Goal: Task Accomplishment & Management: Use online tool/utility

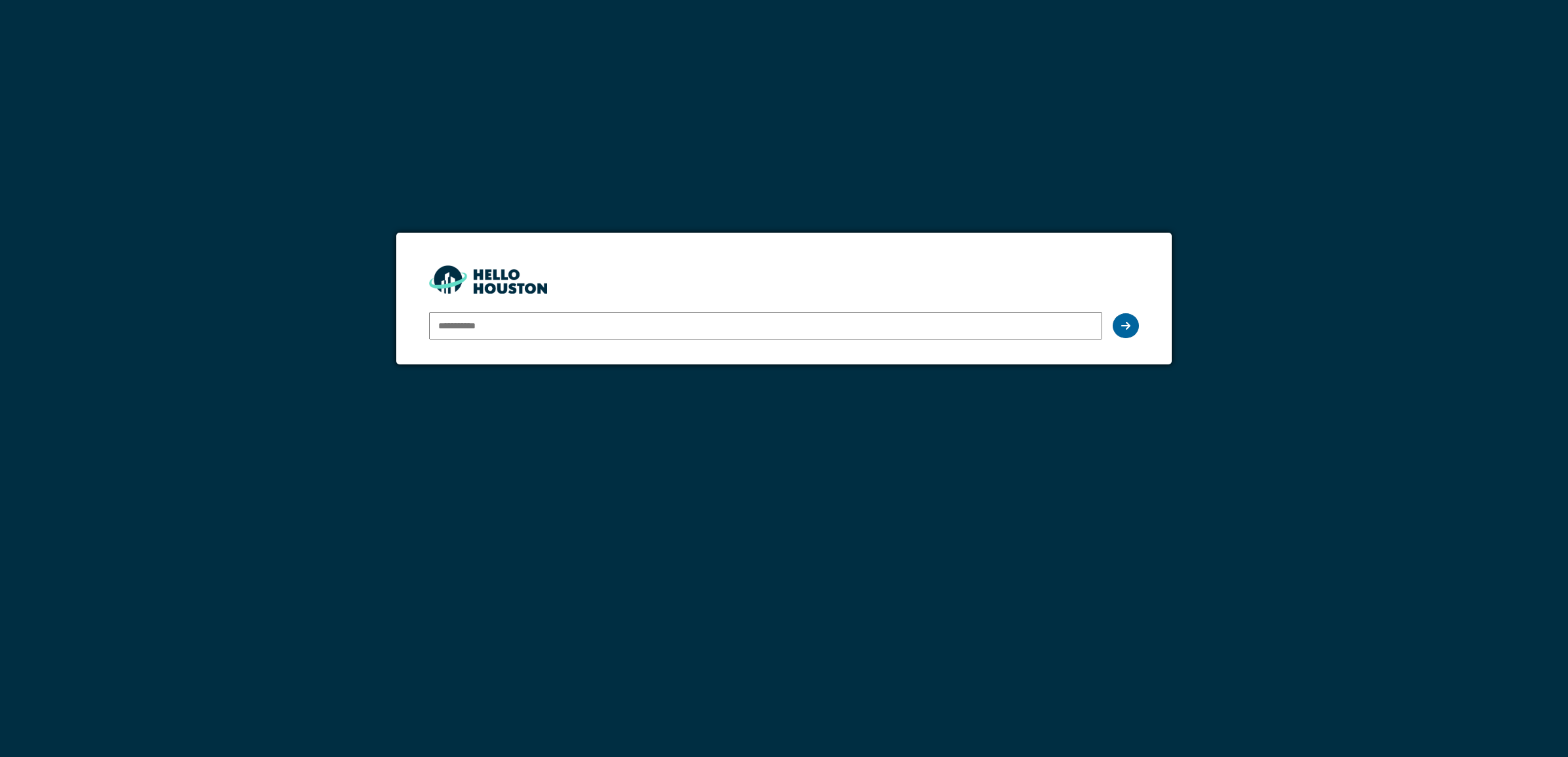
type input "**********"
click at [1122, 319] on div at bounding box center [1126, 326] width 26 height 25
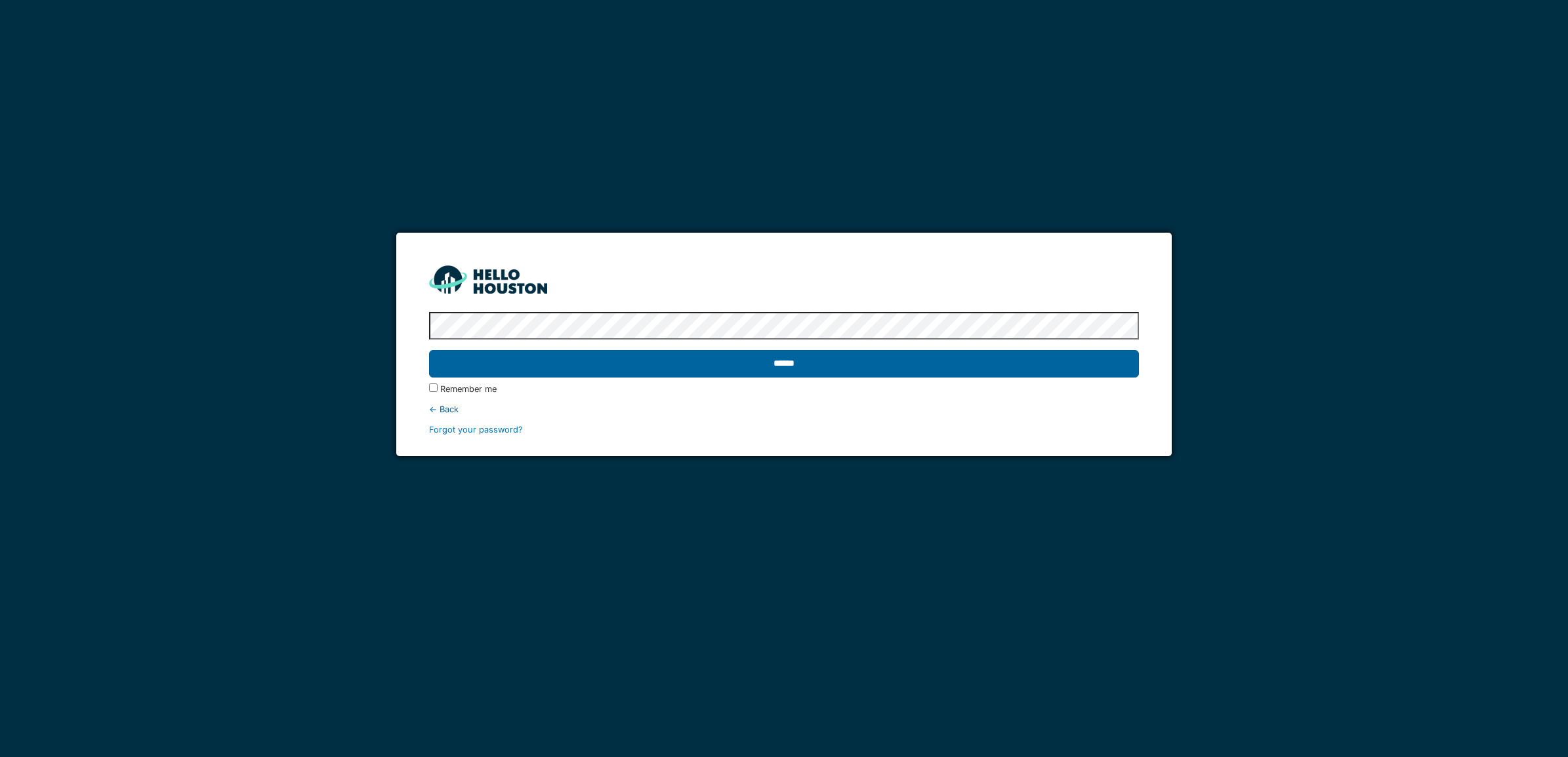
click at [820, 368] on input "******" at bounding box center [784, 364] width 710 height 28
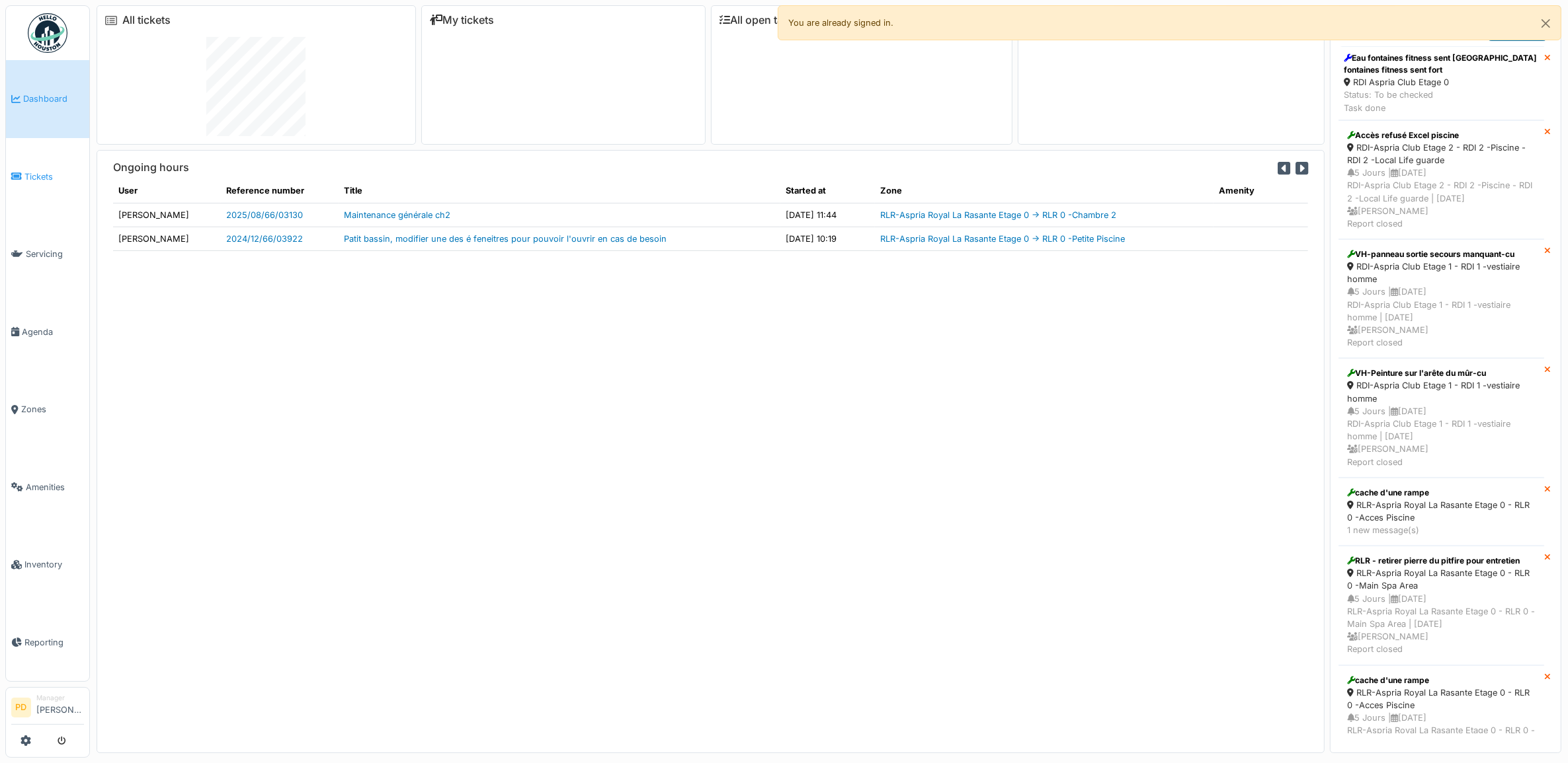
click at [45, 174] on span "Tickets" at bounding box center [54, 176] width 59 height 12
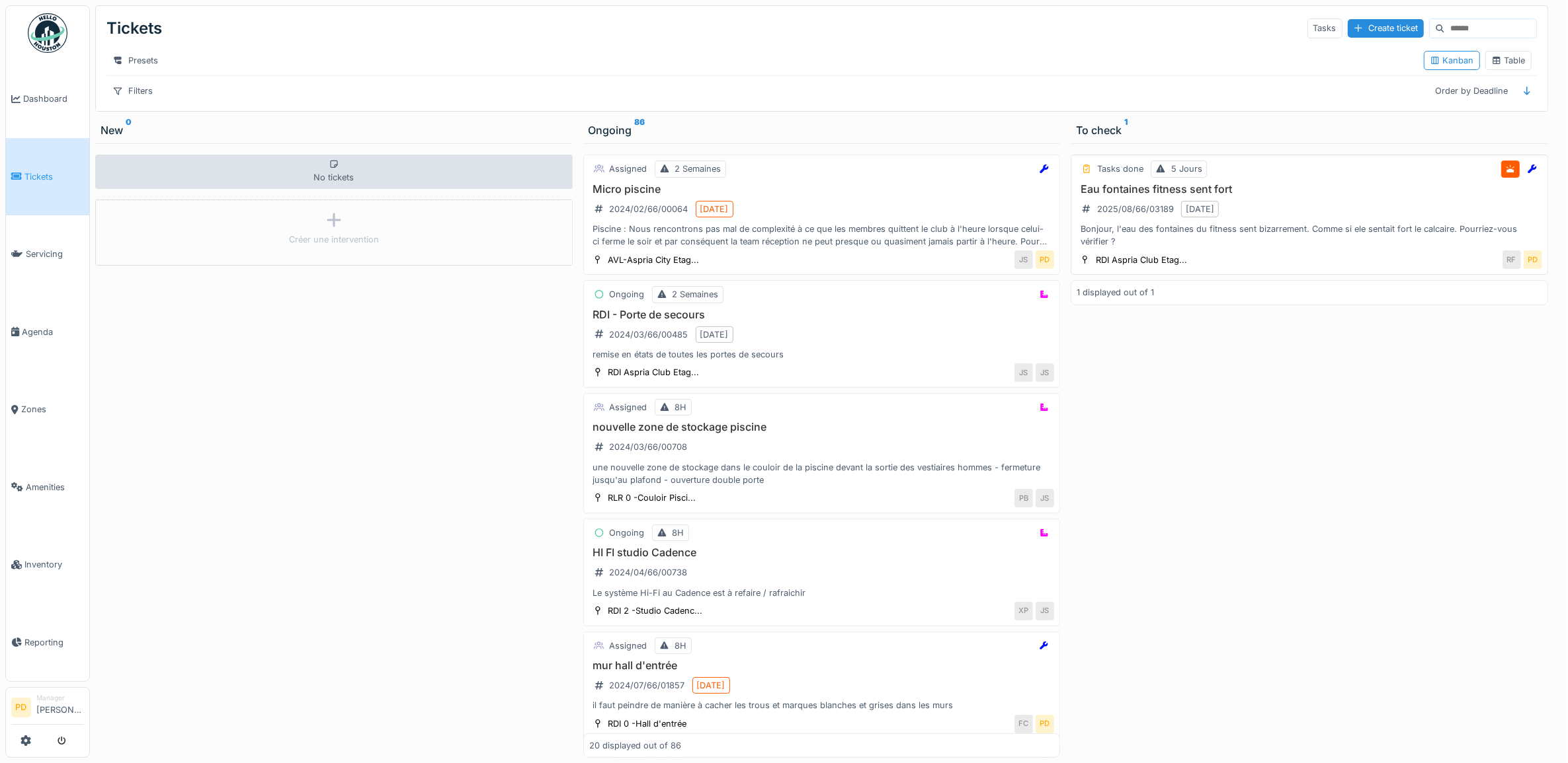
click at [1344, 216] on div "Eau fontaines fitness sent fort 2025/08/66/03189 [DATE] Bonjour, l'eau des font…" at bounding box center [1310, 216] width 466 height 66
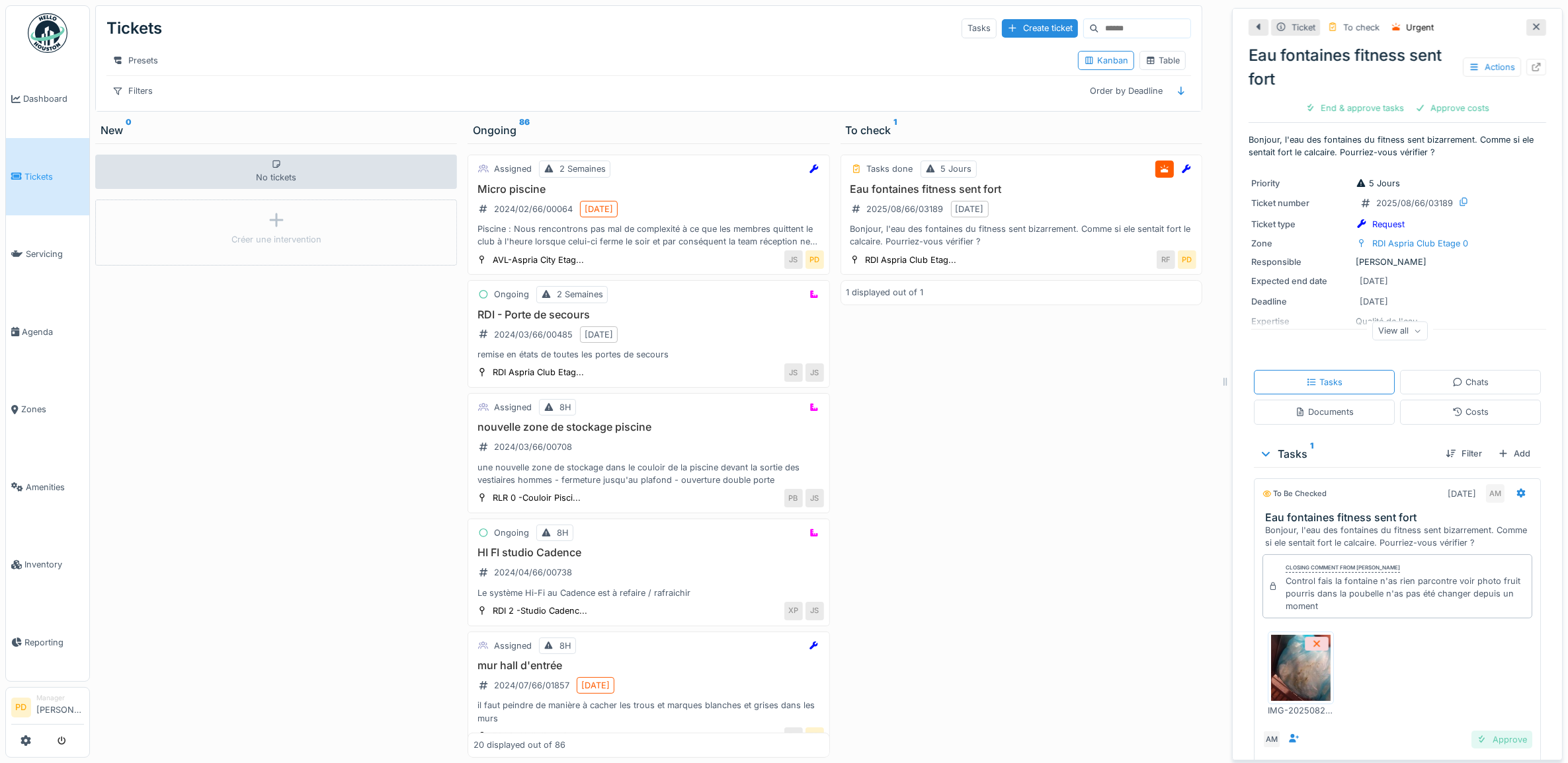
click at [1480, 741] on div "Approve" at bounding box center [1501, 740] width 61 height 18
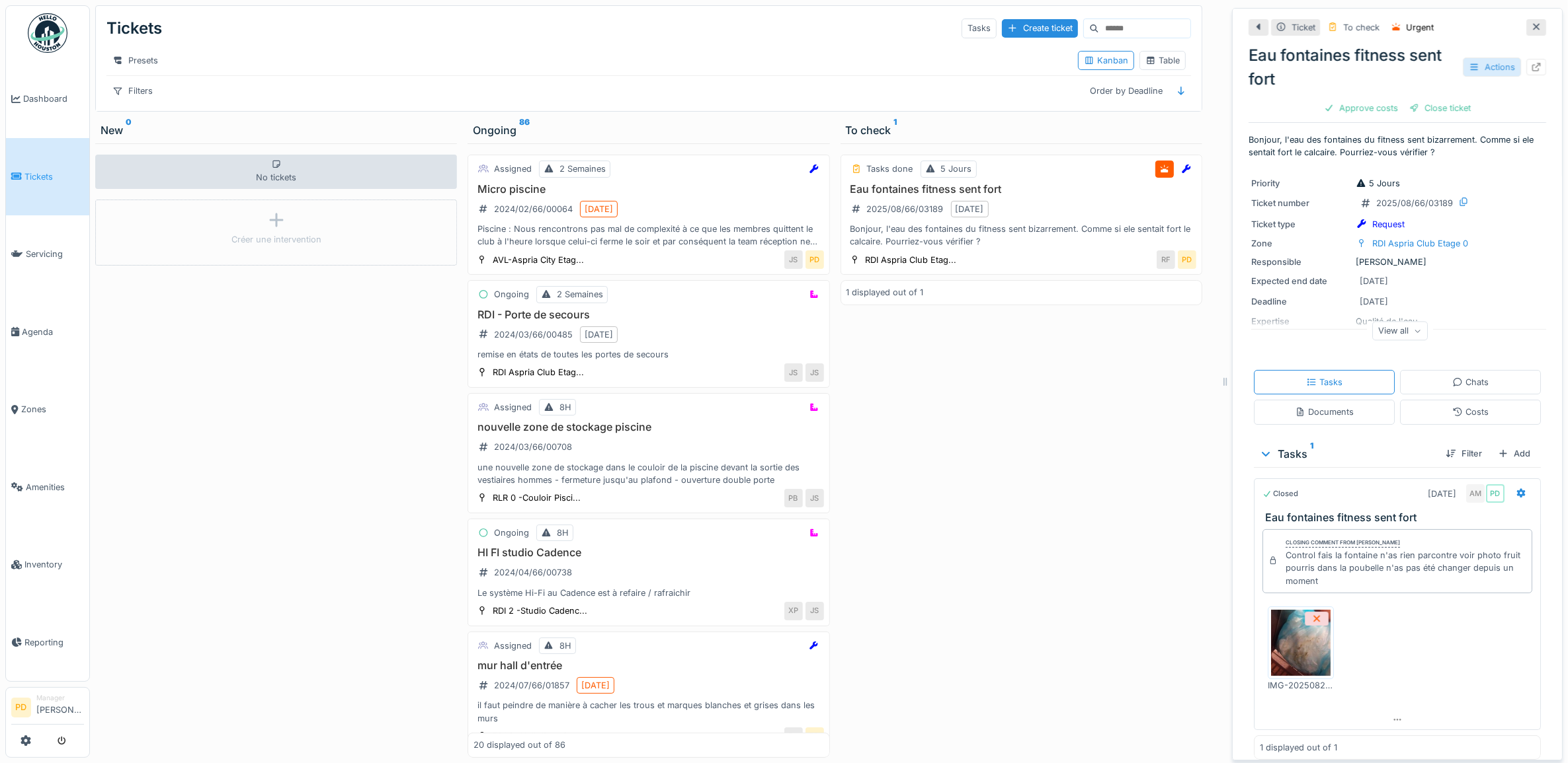
click at [1477, 65] on div "Actions" at bounding box center [1492, 67] width 58 height 19
drag, startPoint x: 1453, startPoint y: 665, endPoint x: 1545, endPoint y: 482, distance: 204.8
click at [1466, 656] on div "IMG-20250821-WA0009.jpeg" at bounding box center [1397, 649] width 269 height 106
click at [1444, 106] on div "Close ticket" at bounding box center [1439, 108] width 72 height 18
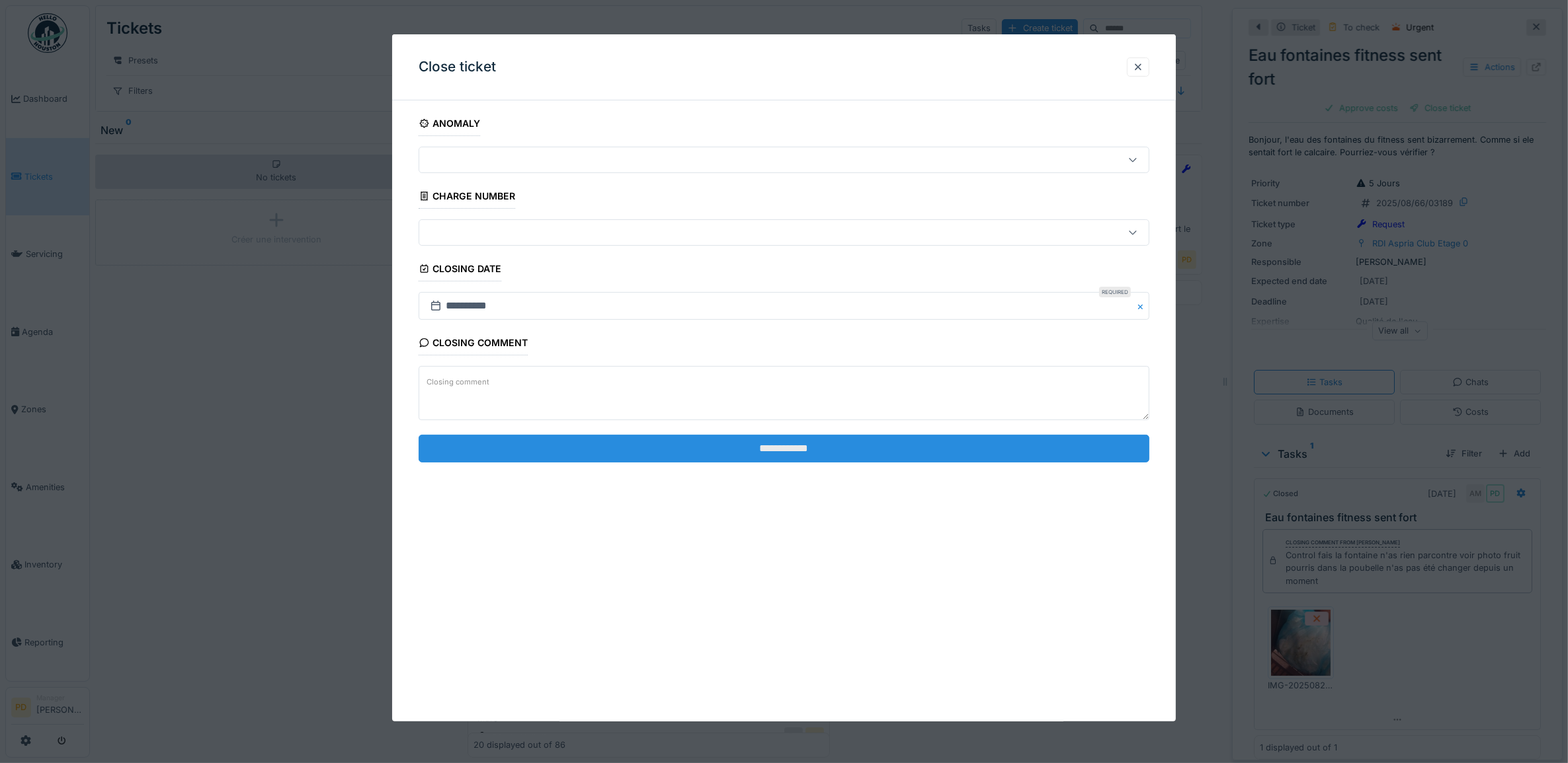
click at [857, 454] on input "**********" at bounding box center [784, 449] width 731 height 28
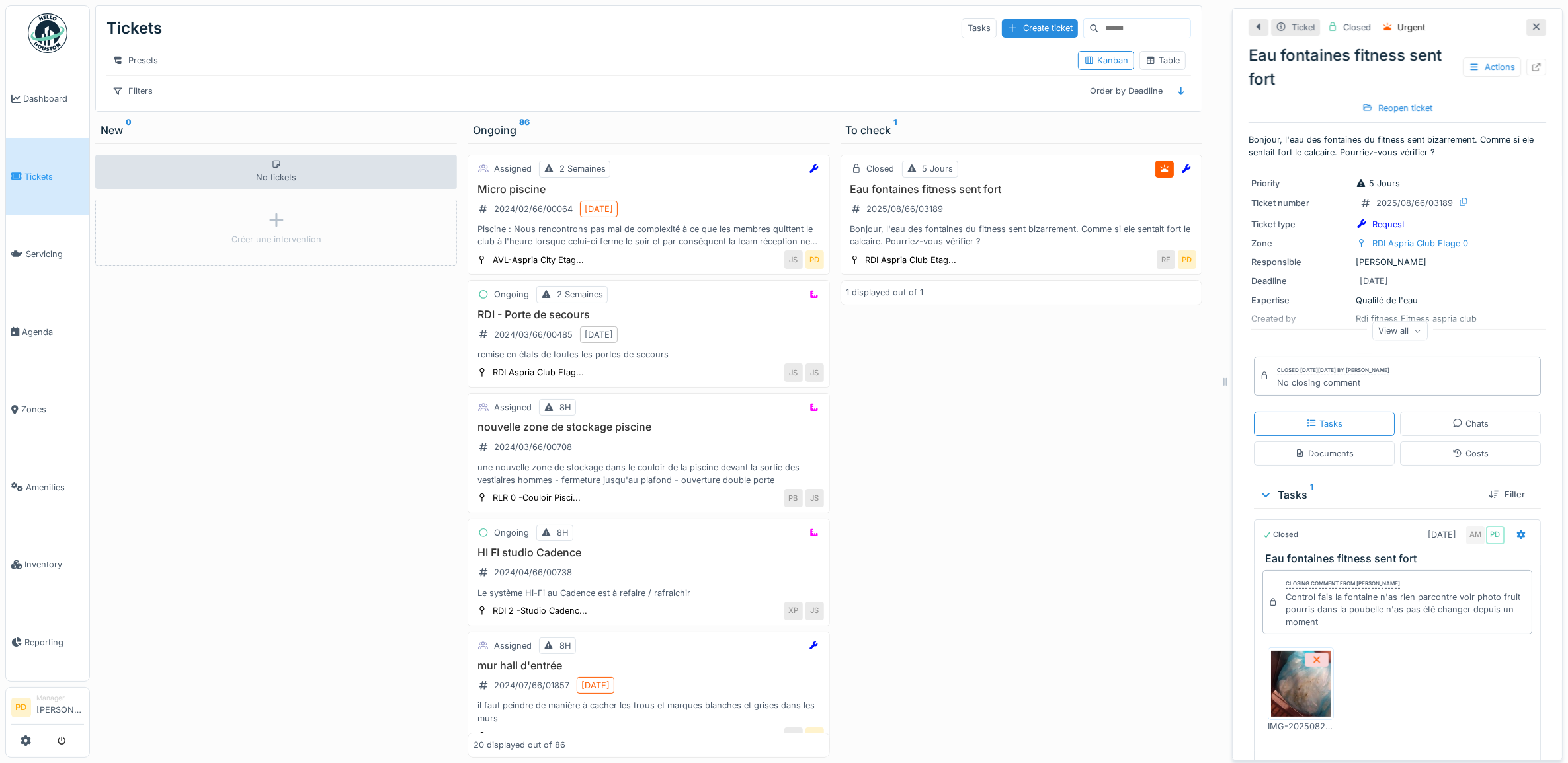
click at [43, 174] on span "Tickets" at bounding box center [54, 176] width 59 height 12
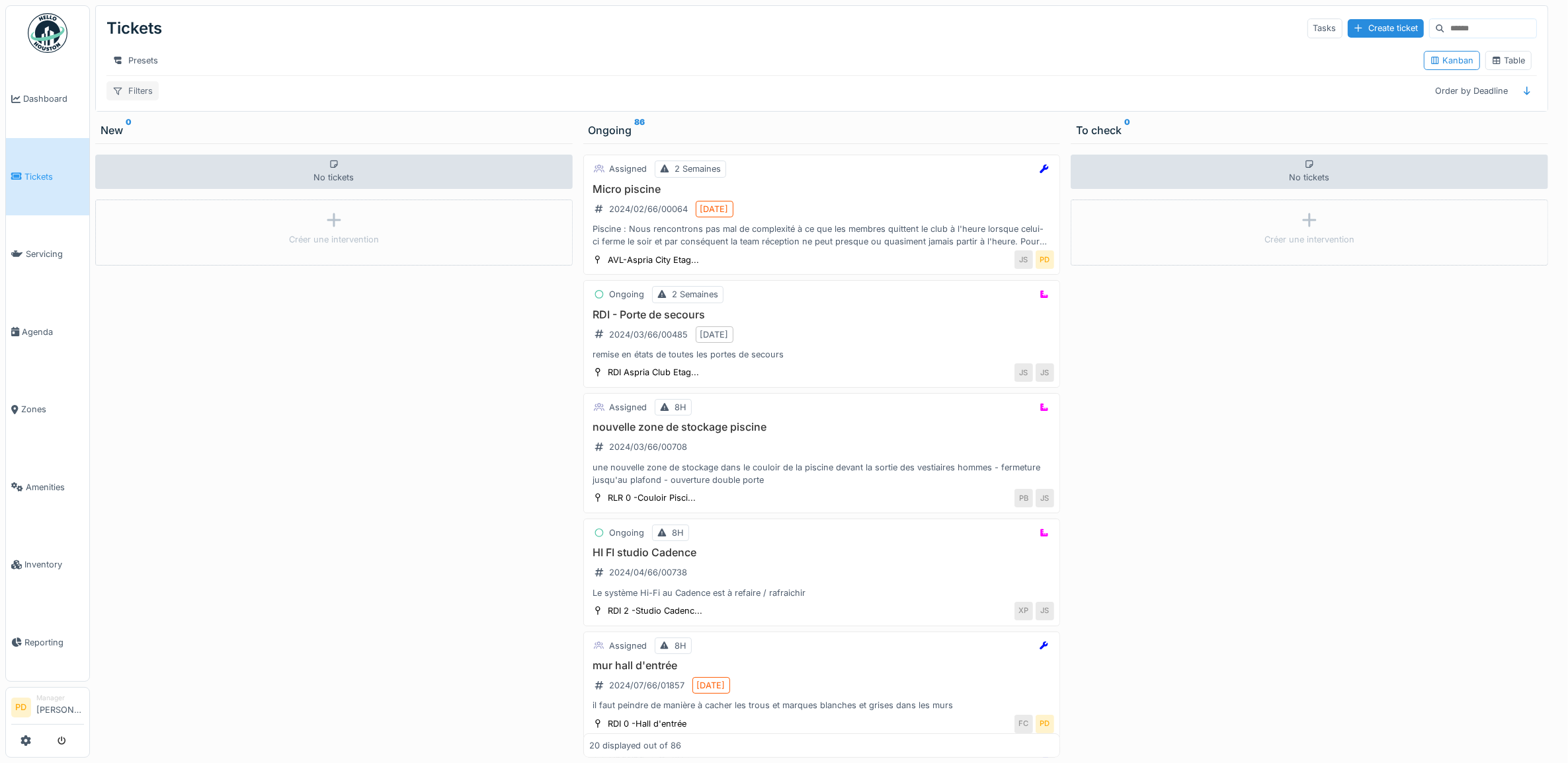
click at [129, 100] on div "Filters" at bounding box center [132, 91] width 53 height 19
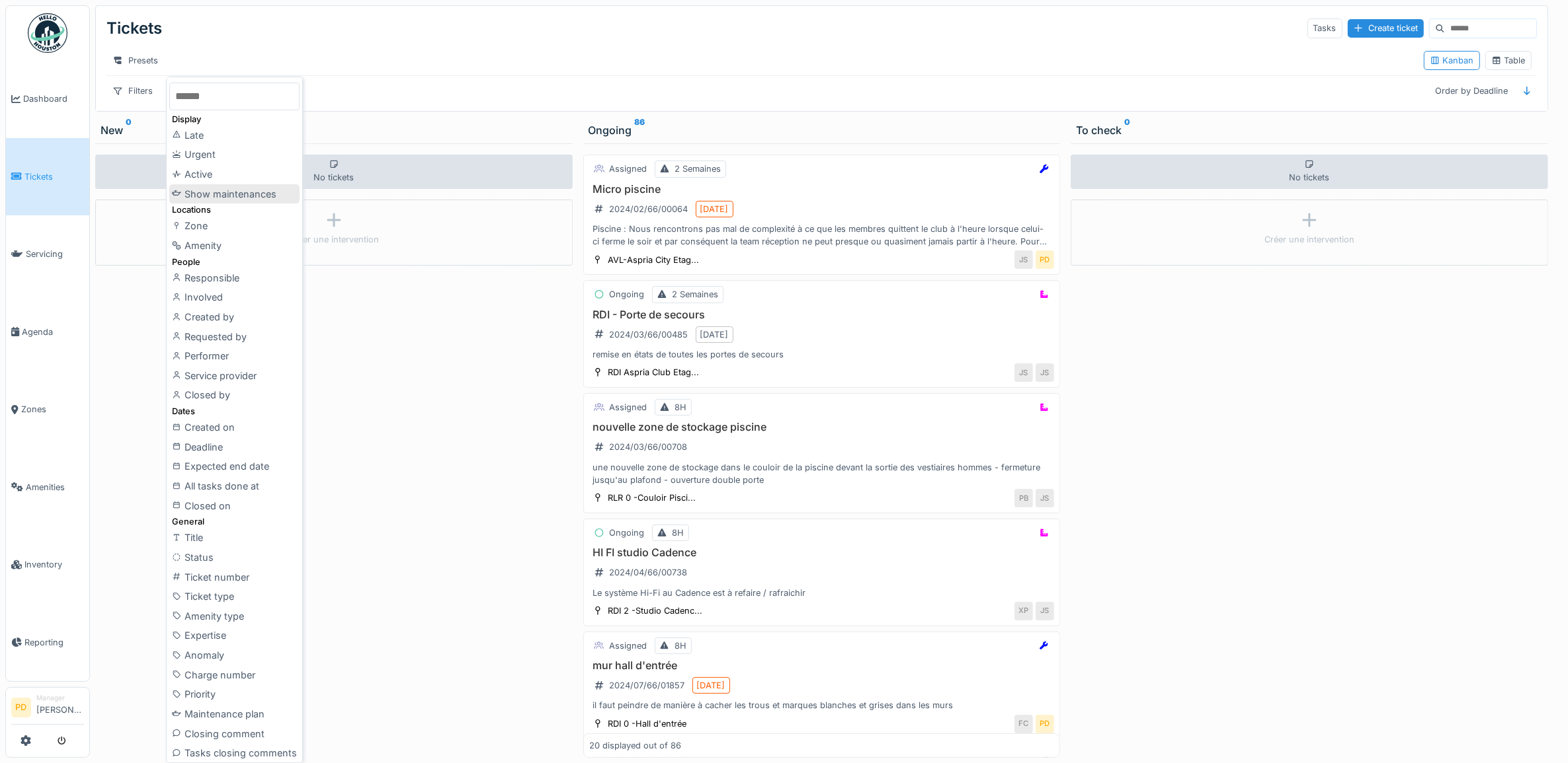
click at [245, 193] on div "Show maintenances" at bounding box center [234, 194] width 131 height 20
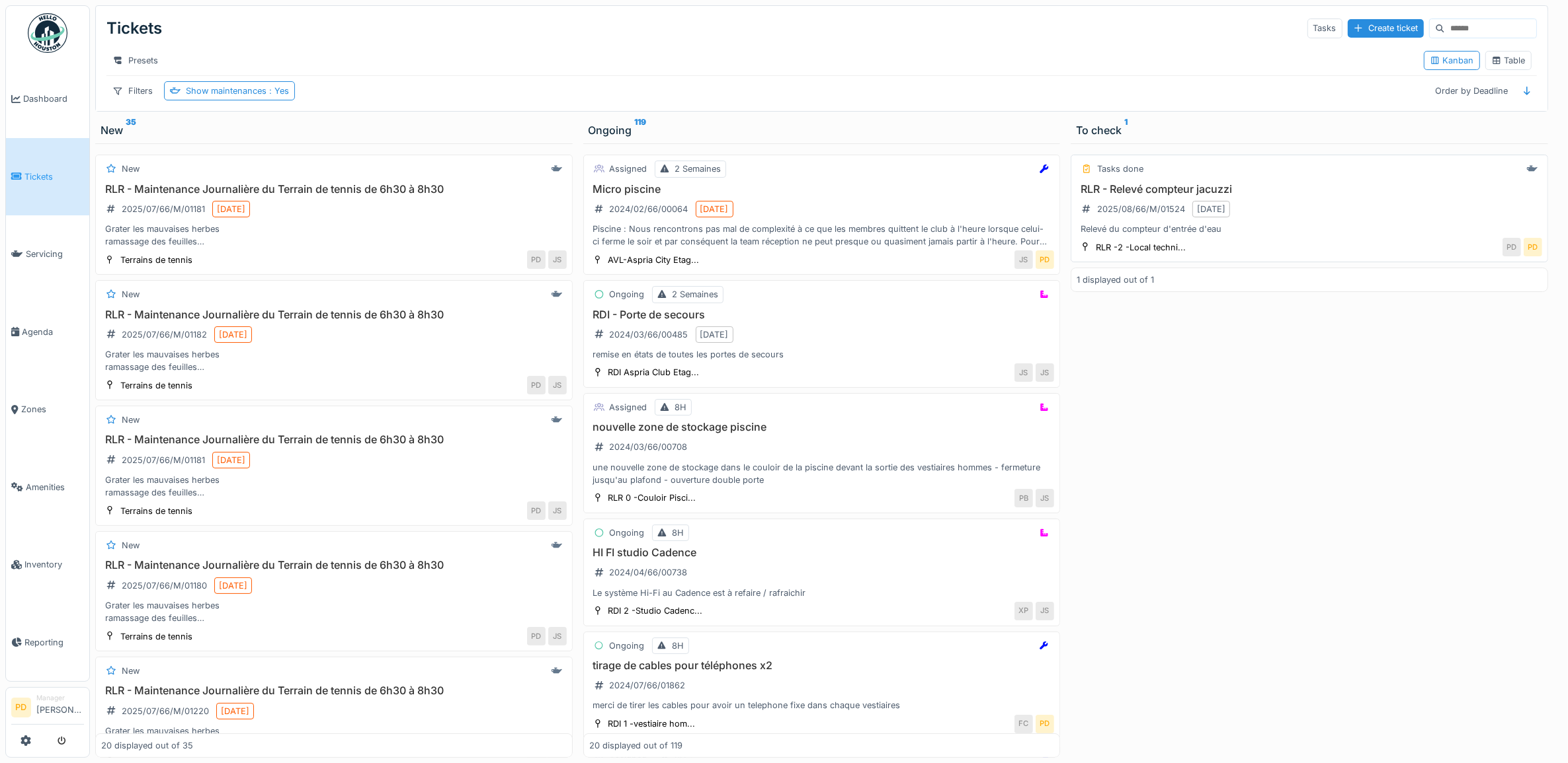
click at [1351, 222] on div "RLR - Relevé compteur jacuzzi 2025/08/66/M/01524 8/21/2025 Relevé du compteur d…" at bounding box center [1310, 209] width 466 height 53
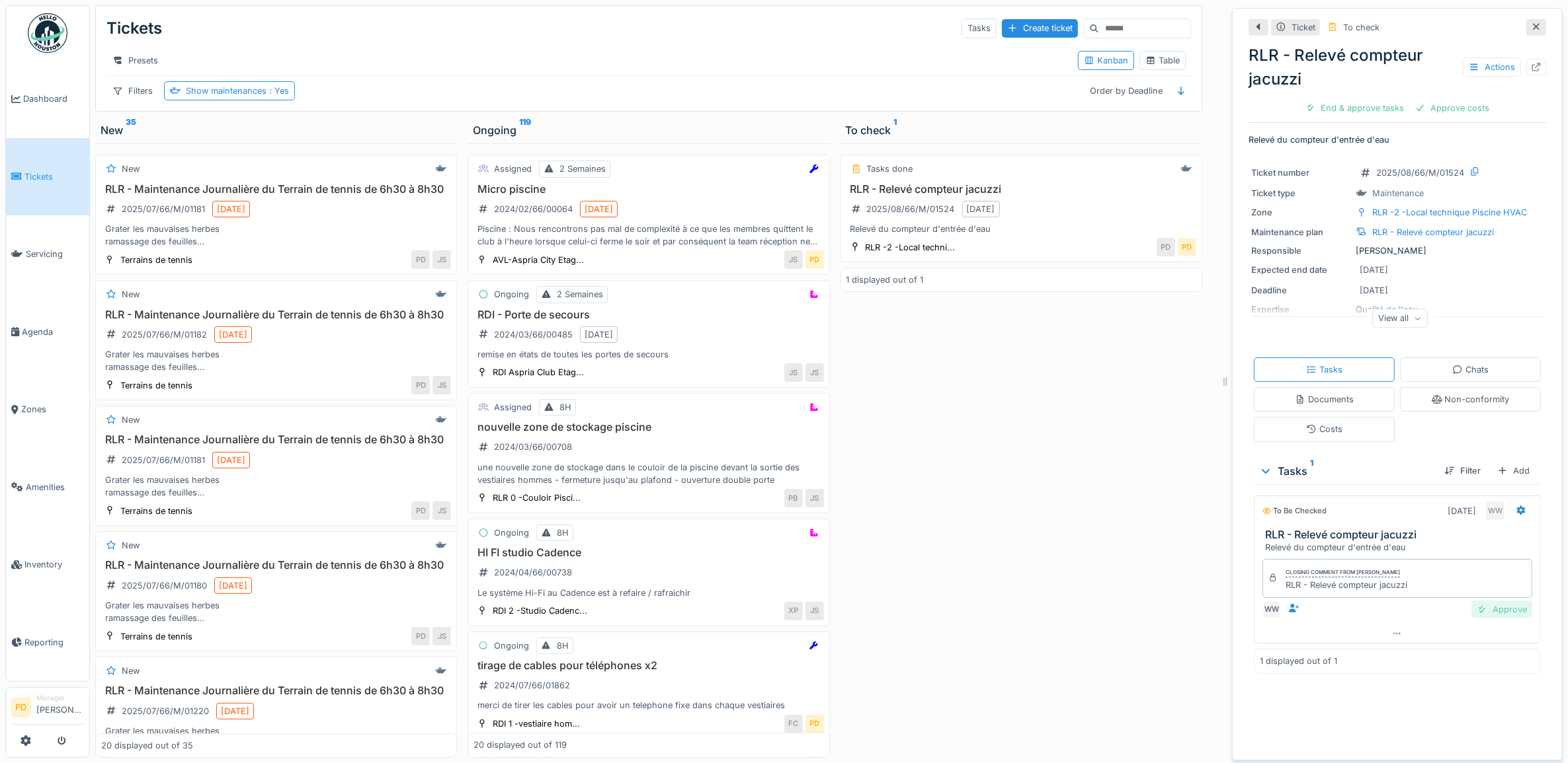
click at [1499, 618] on div "Approve" at bounding box center [1501, 609] width 61 height 18
click at [1427, 113] on div "Close ticket" at bounding box center [1439, 108] width 72 height 18
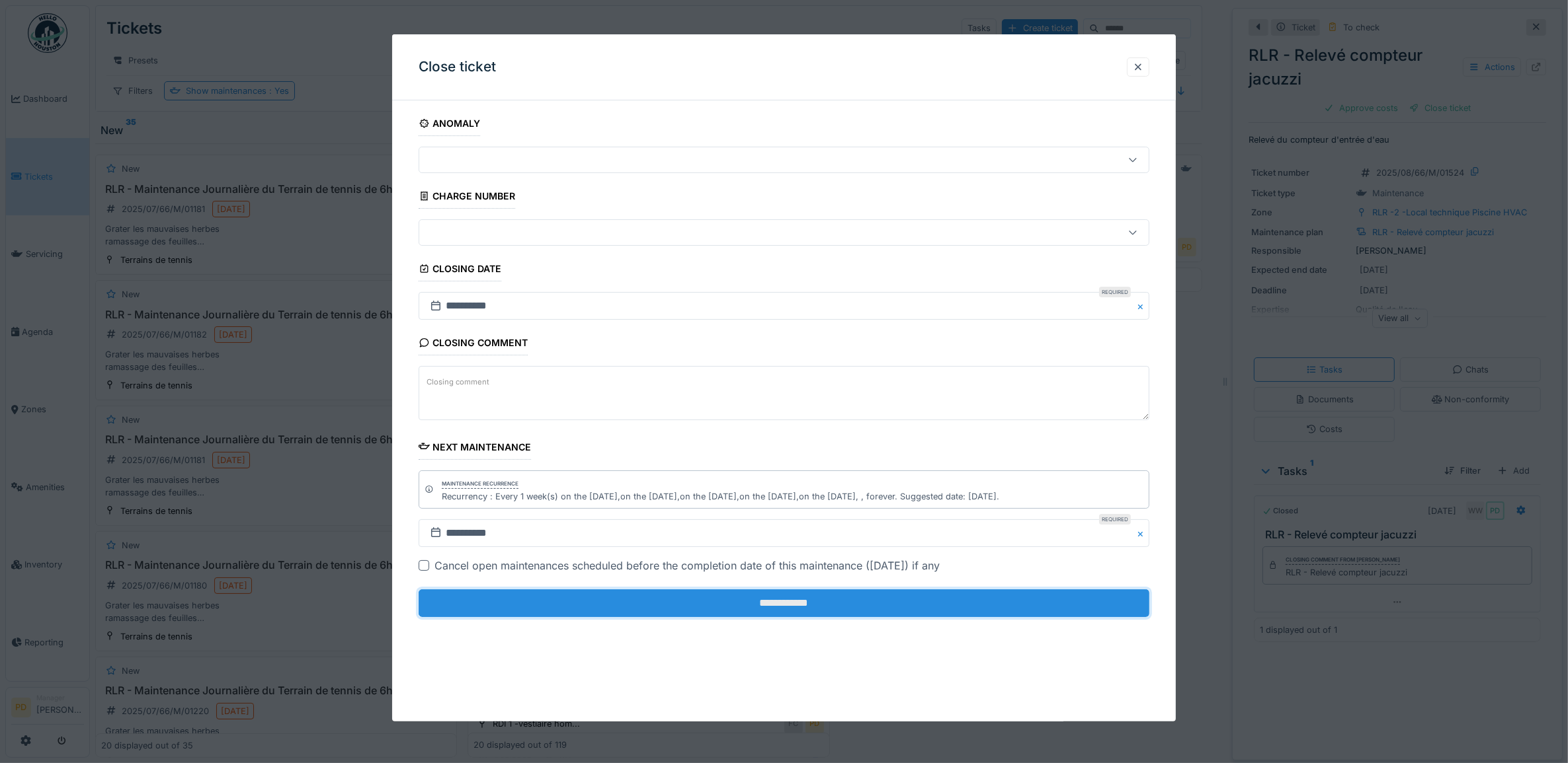
click at [980, 600] on input "**********" at bounding box center [784, 603] width 731 height 28
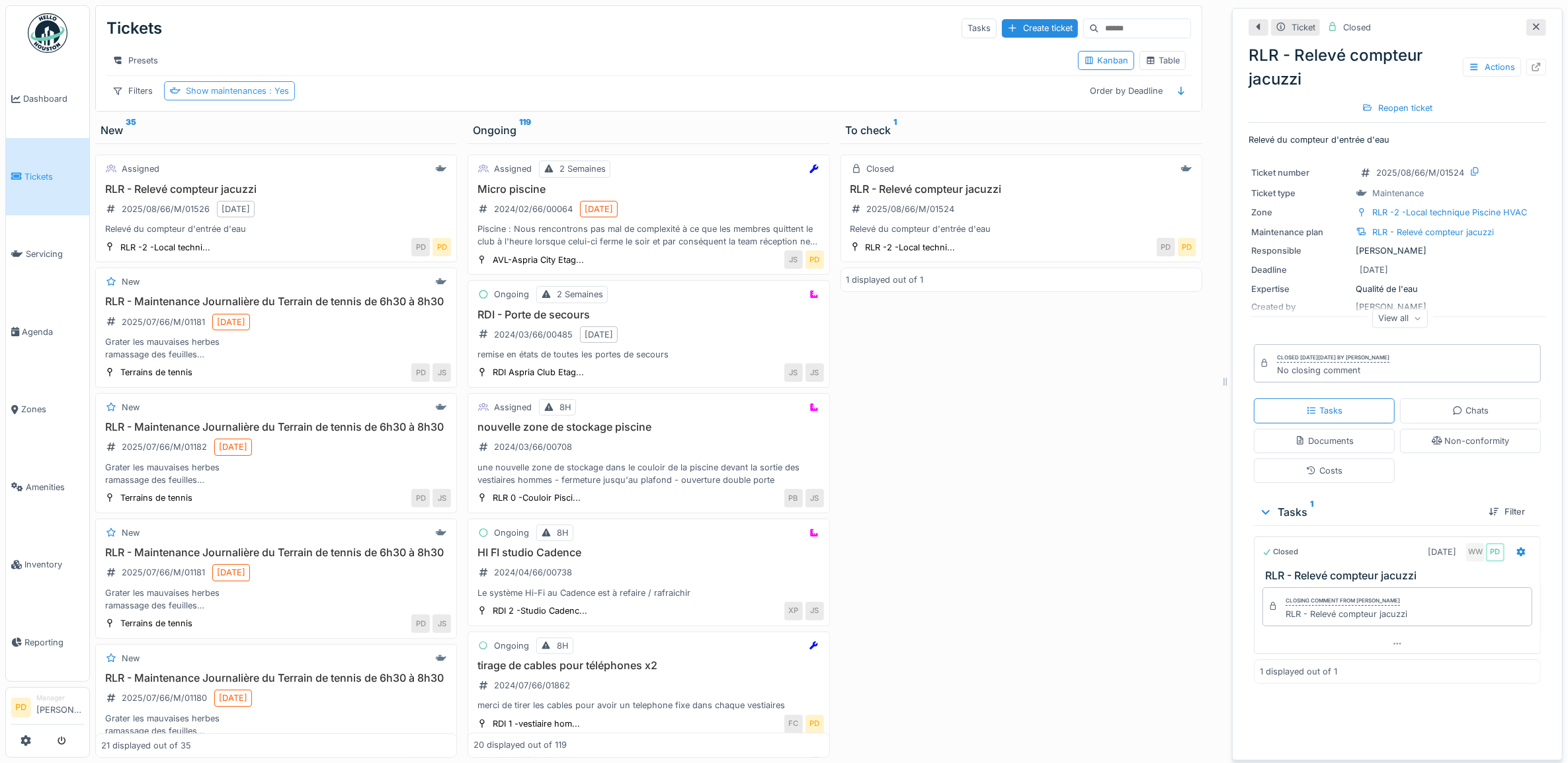
drag, startPoint x: 46, startPoint y: 97, endPoint x: 203, endPoint y: 110, distance: 157.5
click at [46, 97] on span "Dashboard" at bounding box center [54, 99] width 61 height 12
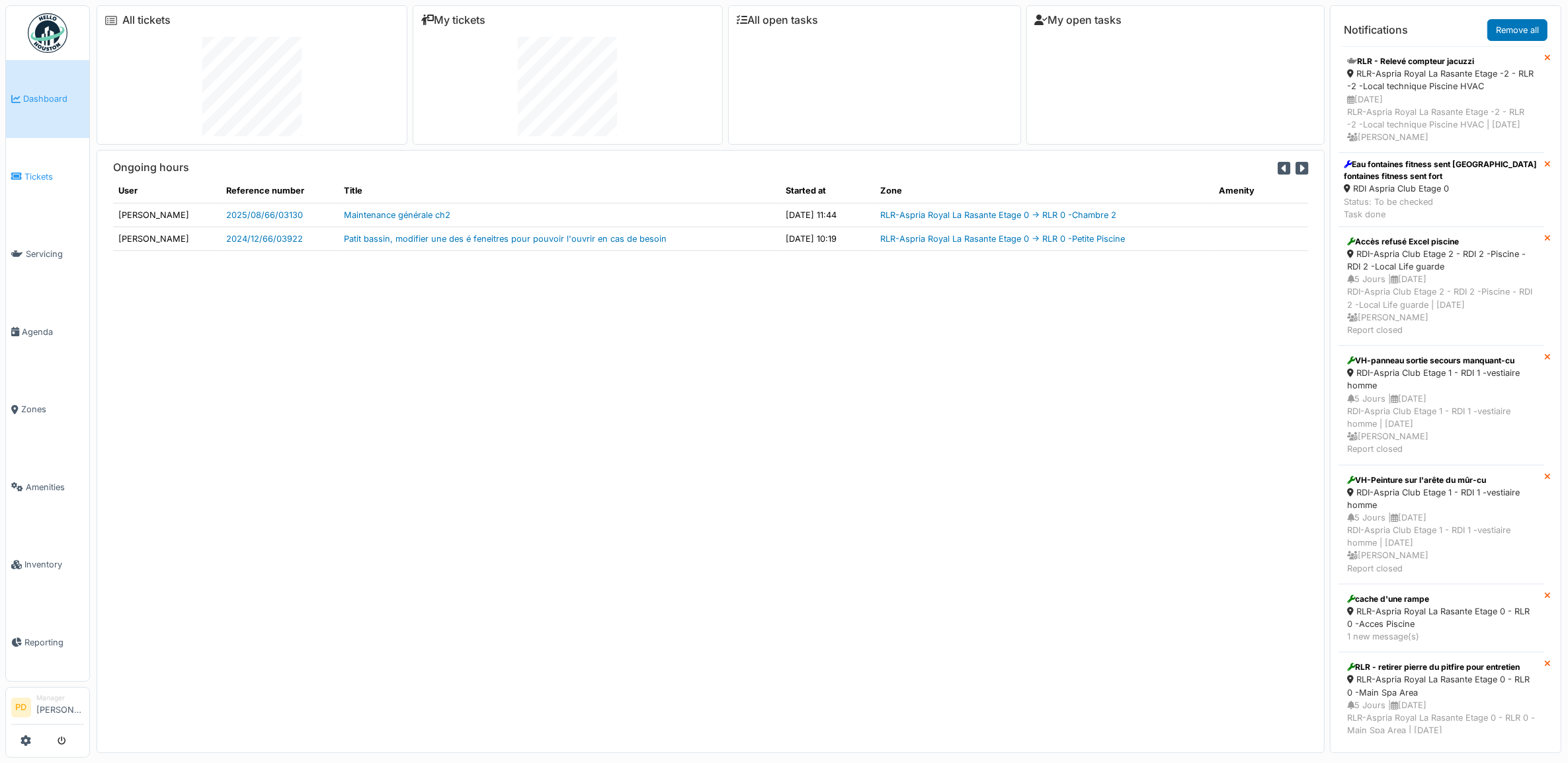
click at [23, 171] on li "Tickets" at bounding box center [47, 176] width 72 height 12
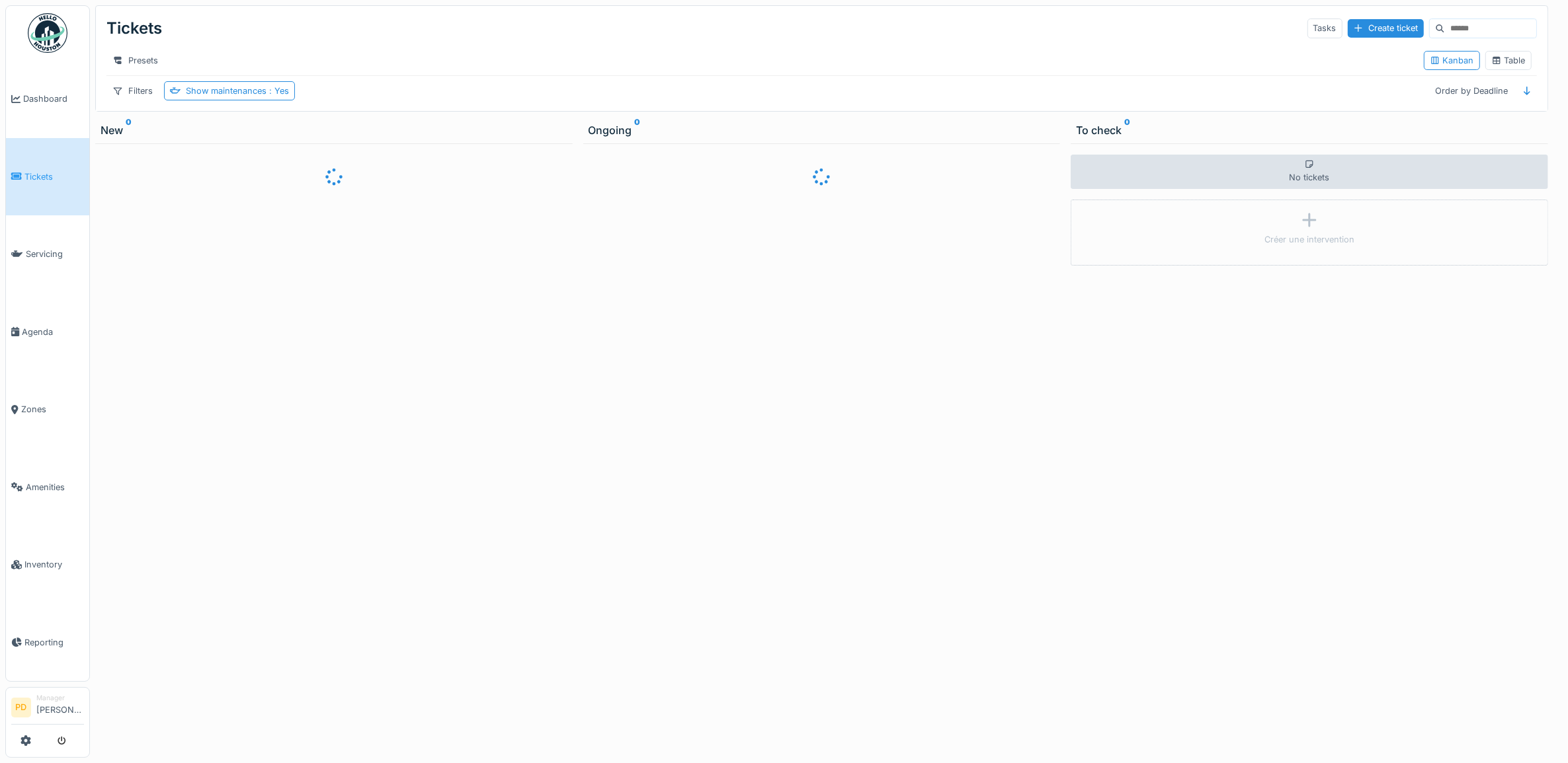
drag, startPoint x: 283, startPoint y: 101, endPoint x: 285, endPoint y: 114, distance: 13.2
click at [282, 96] on span ": Yes" at bounding box center [278, 91] width 23 height 10
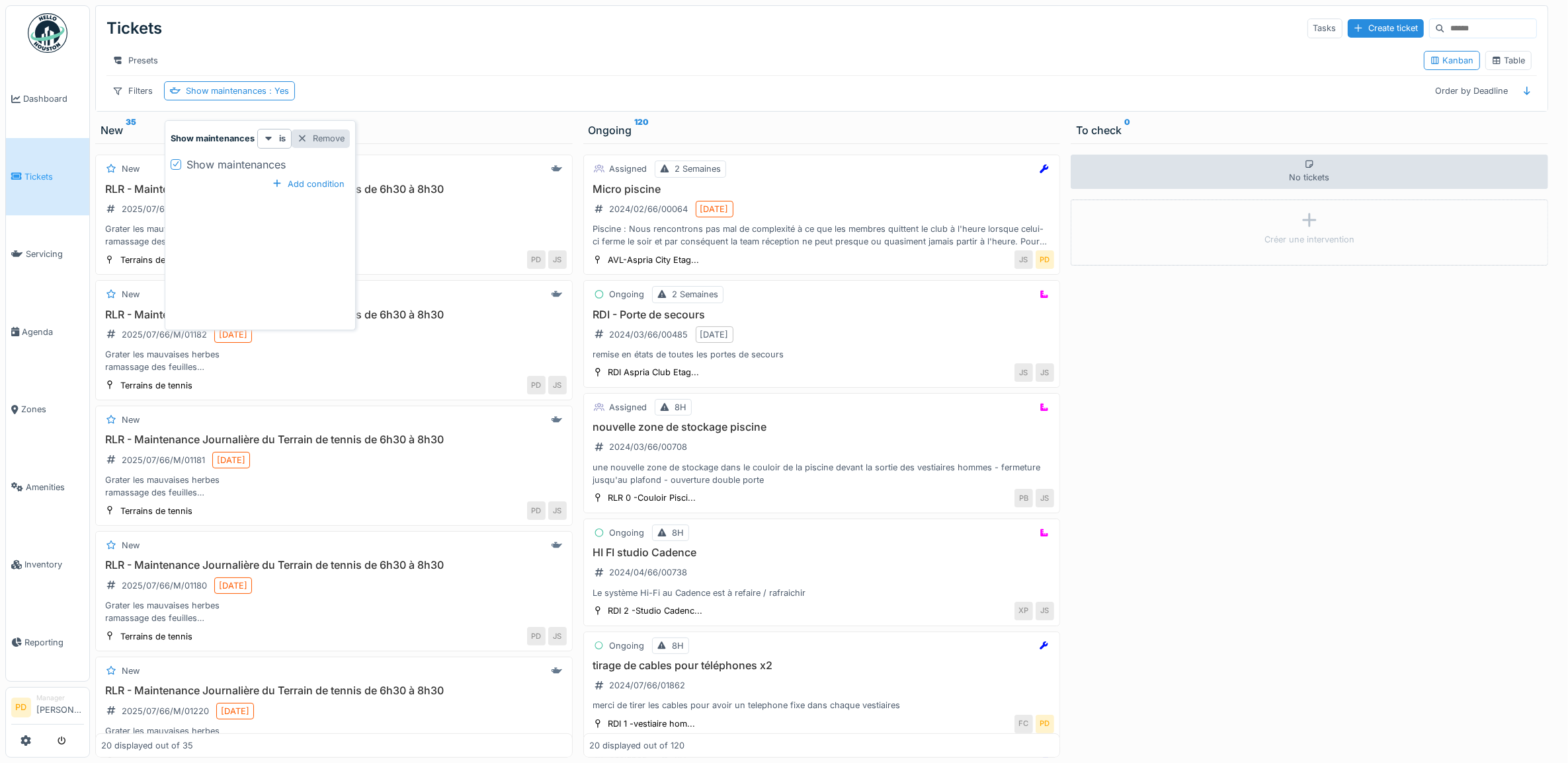
click at [326, 140] on div "Remove" at bounding box center [321, 138] width 58 height 18
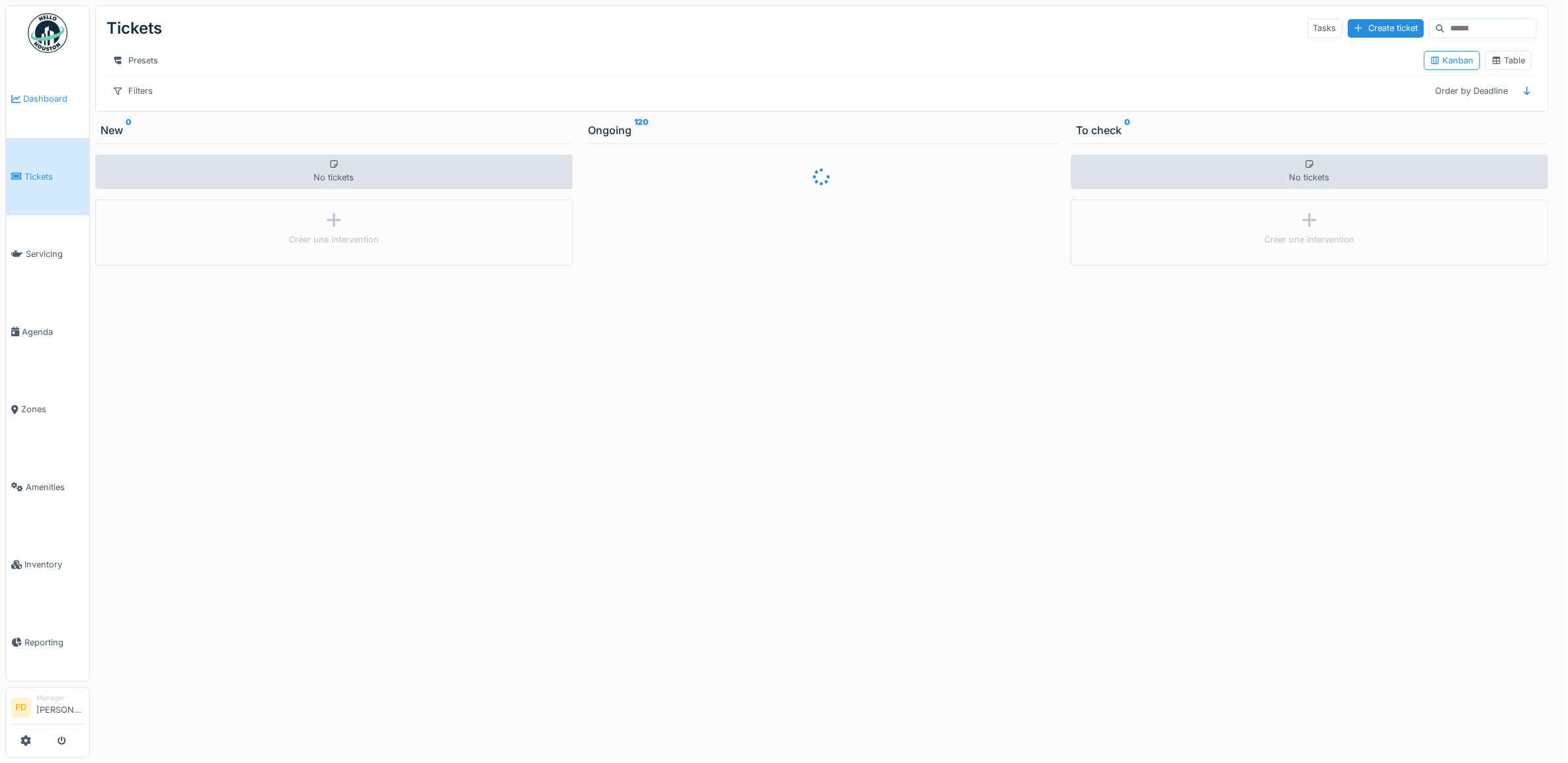
click at [41, 106] on link "Dashboard" at bounding box center [47, 99] width 84 height 78
click at [41, 97] on span "Dashboard" at bounding box center [54, 99] width 61 height 12
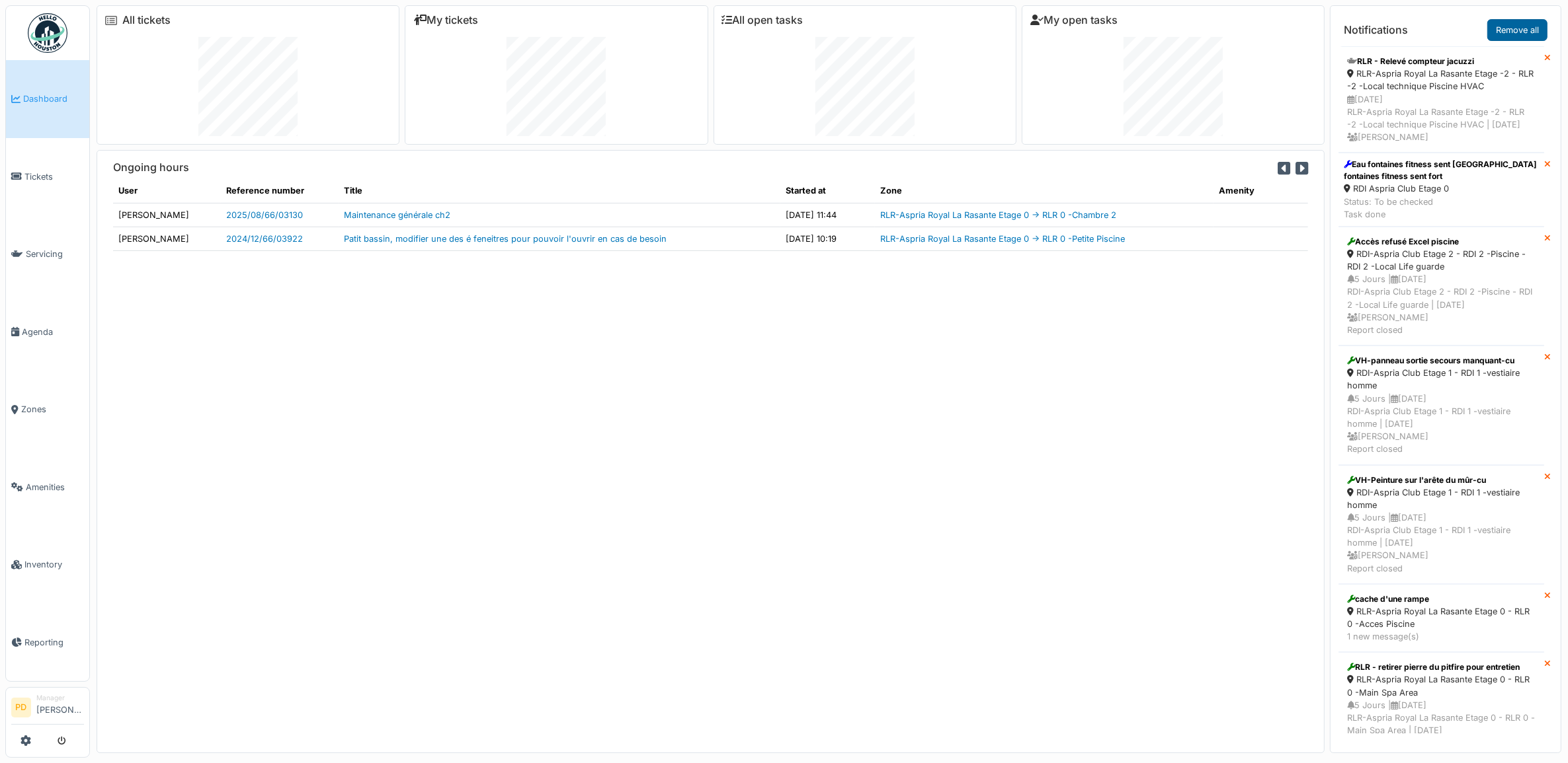
click at [1510, 28] on link "Remove all" at bounding box center [1517, 29] width 60 height 22
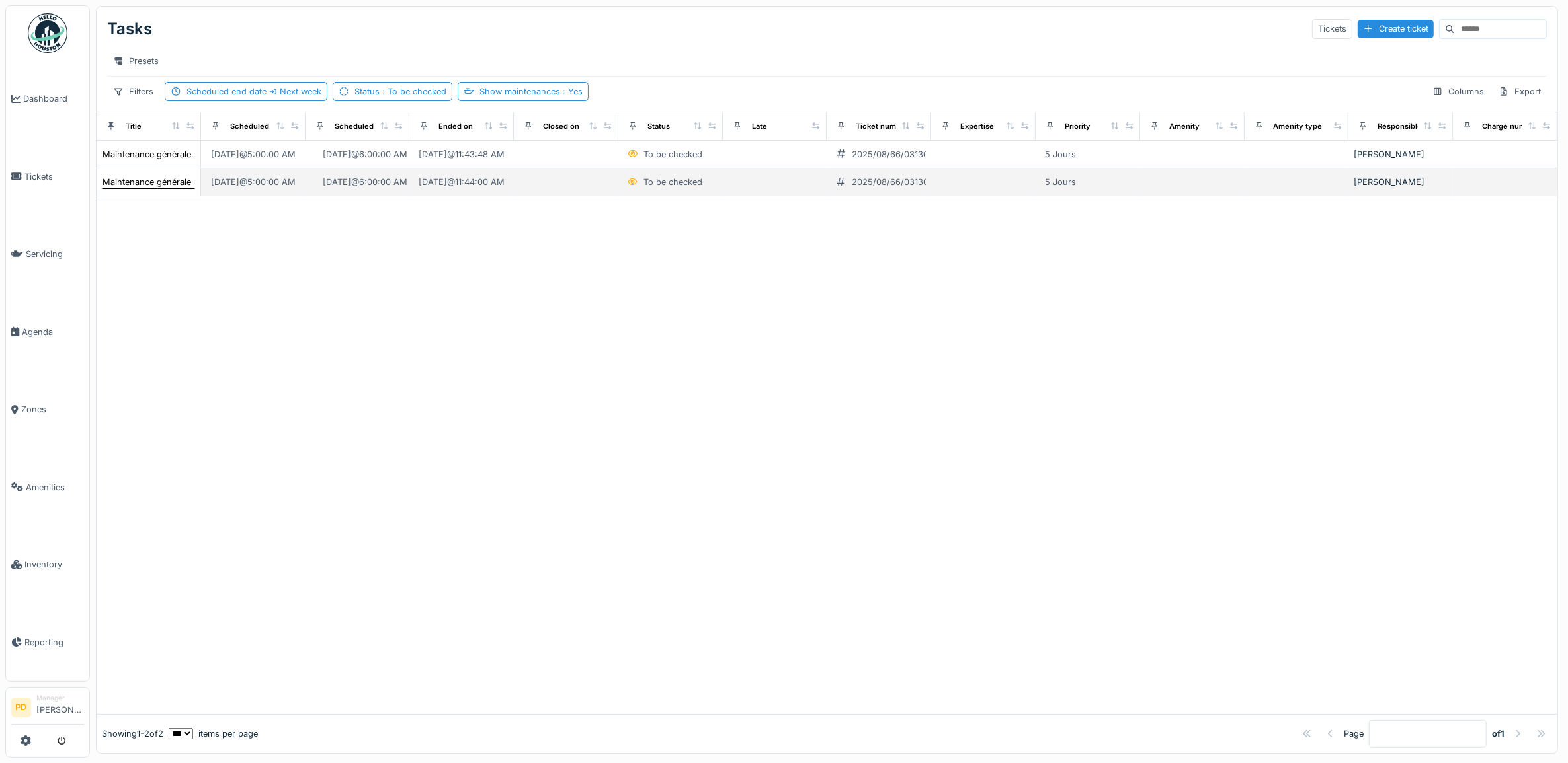
click at [160, 189] on div "Maintenance générale ch2" at bounding box center [155, 181] width 106 height 12
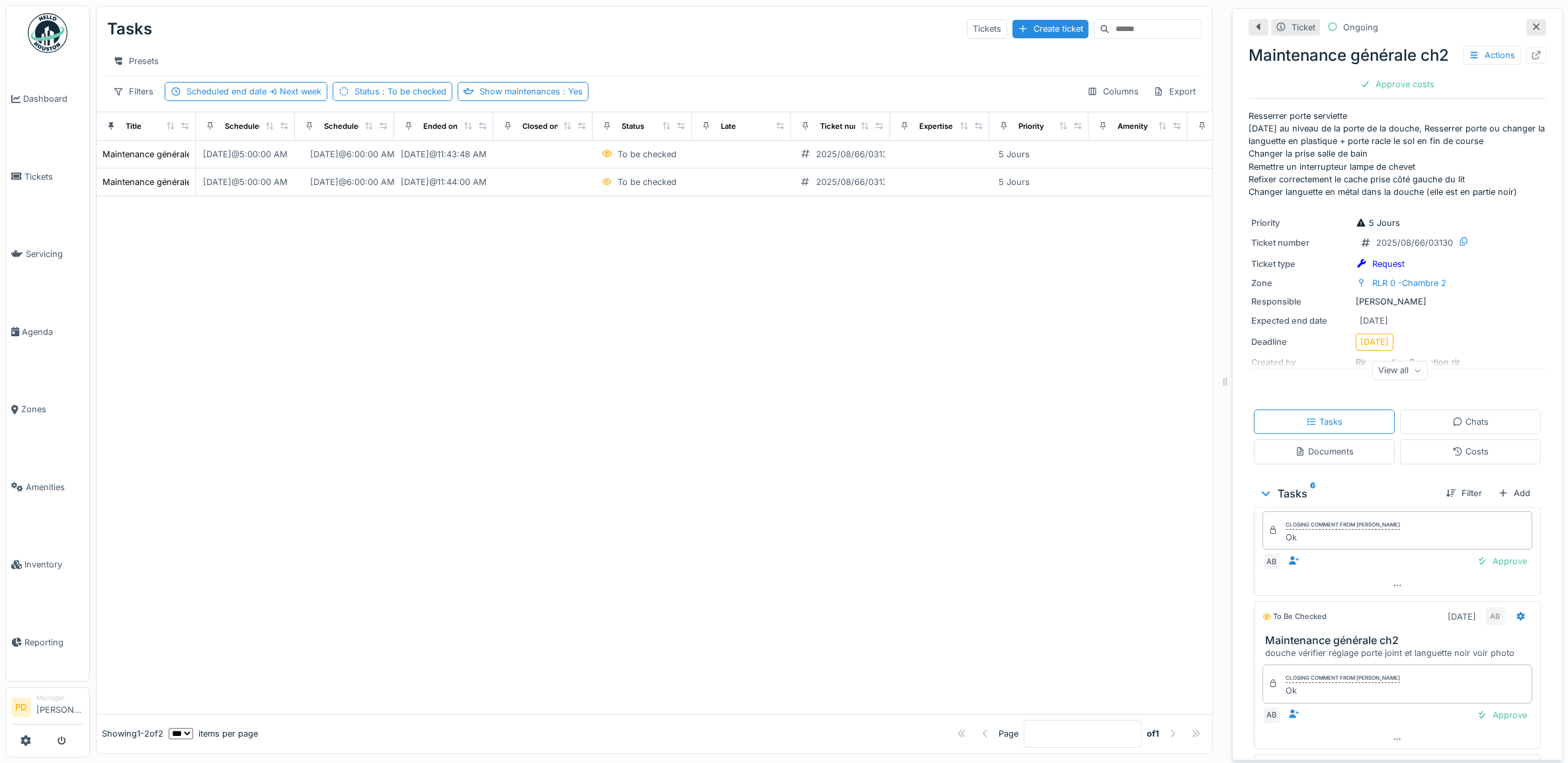
scroll to position [252, 0]
click at [1477, 721] on div "Approve" at bounding box center [1501, 715] width 61 height 18
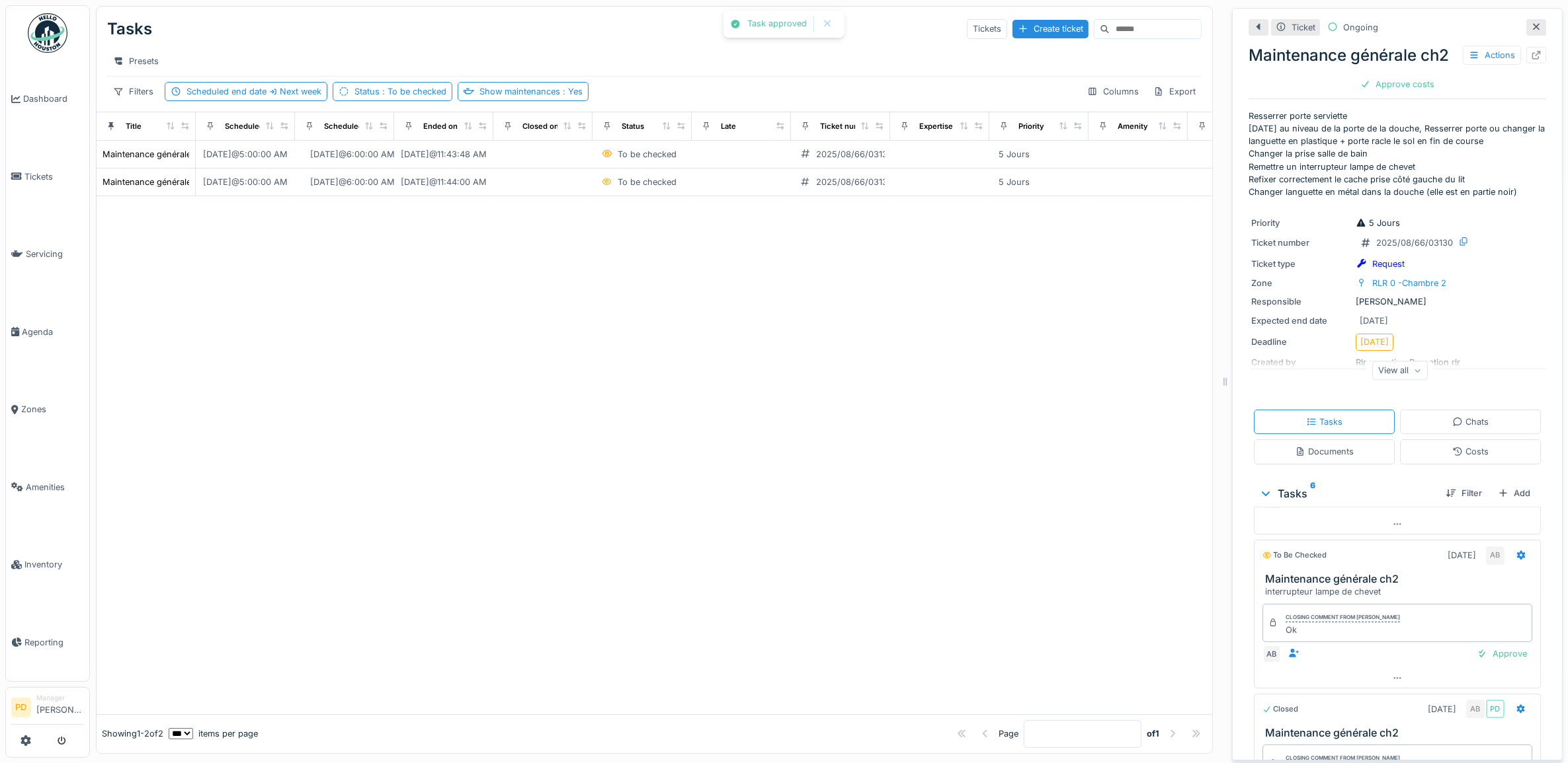
scroll to position [126, 0]
click at [1477, 664] on div "Approve" at bounding box center [1501, 654] width 61 height 18
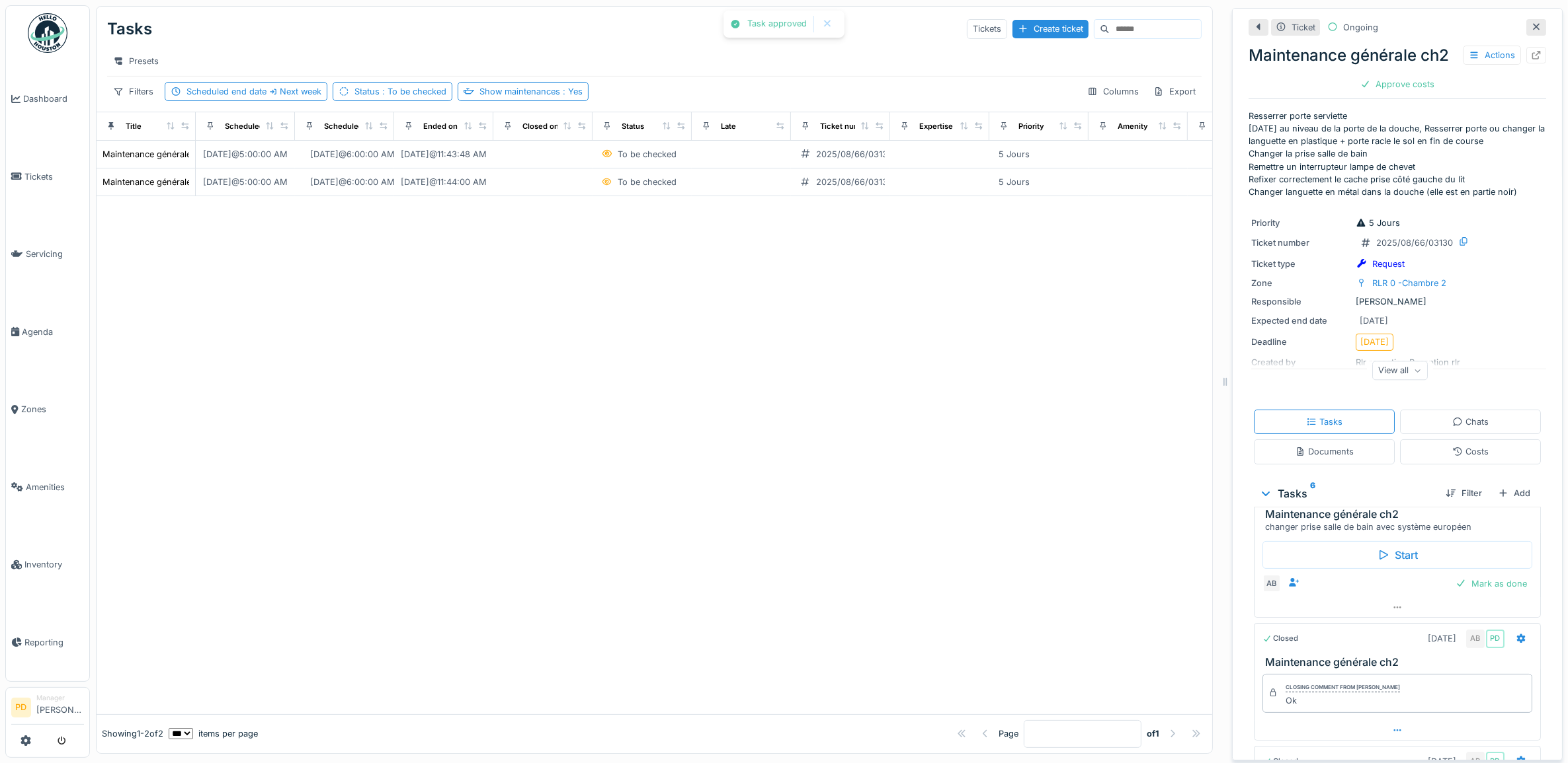
scroll to position [0, 0]
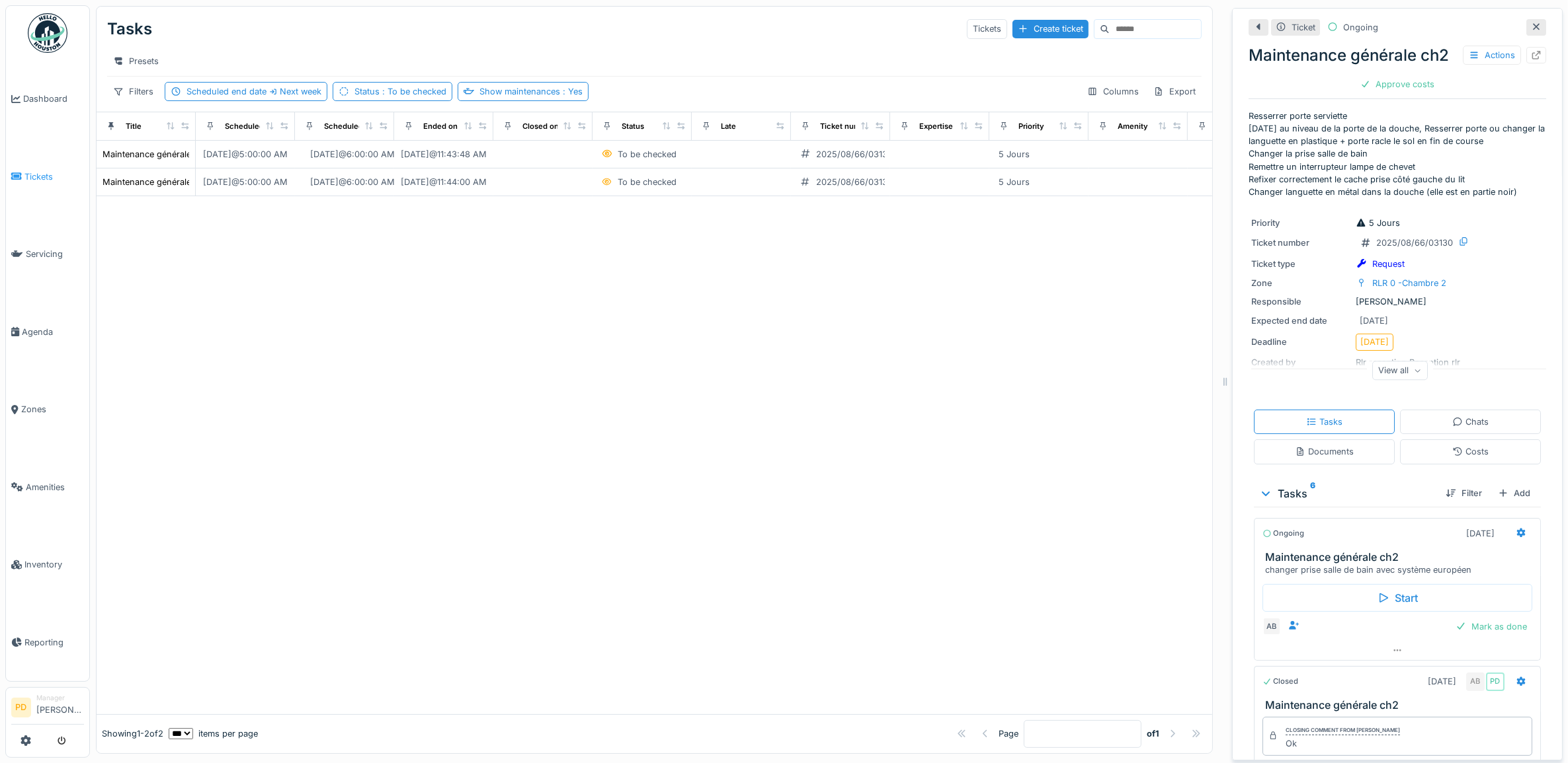
click at [40, 174] on span "Tickets" at bounding box center [54, 176] width 59 height 12
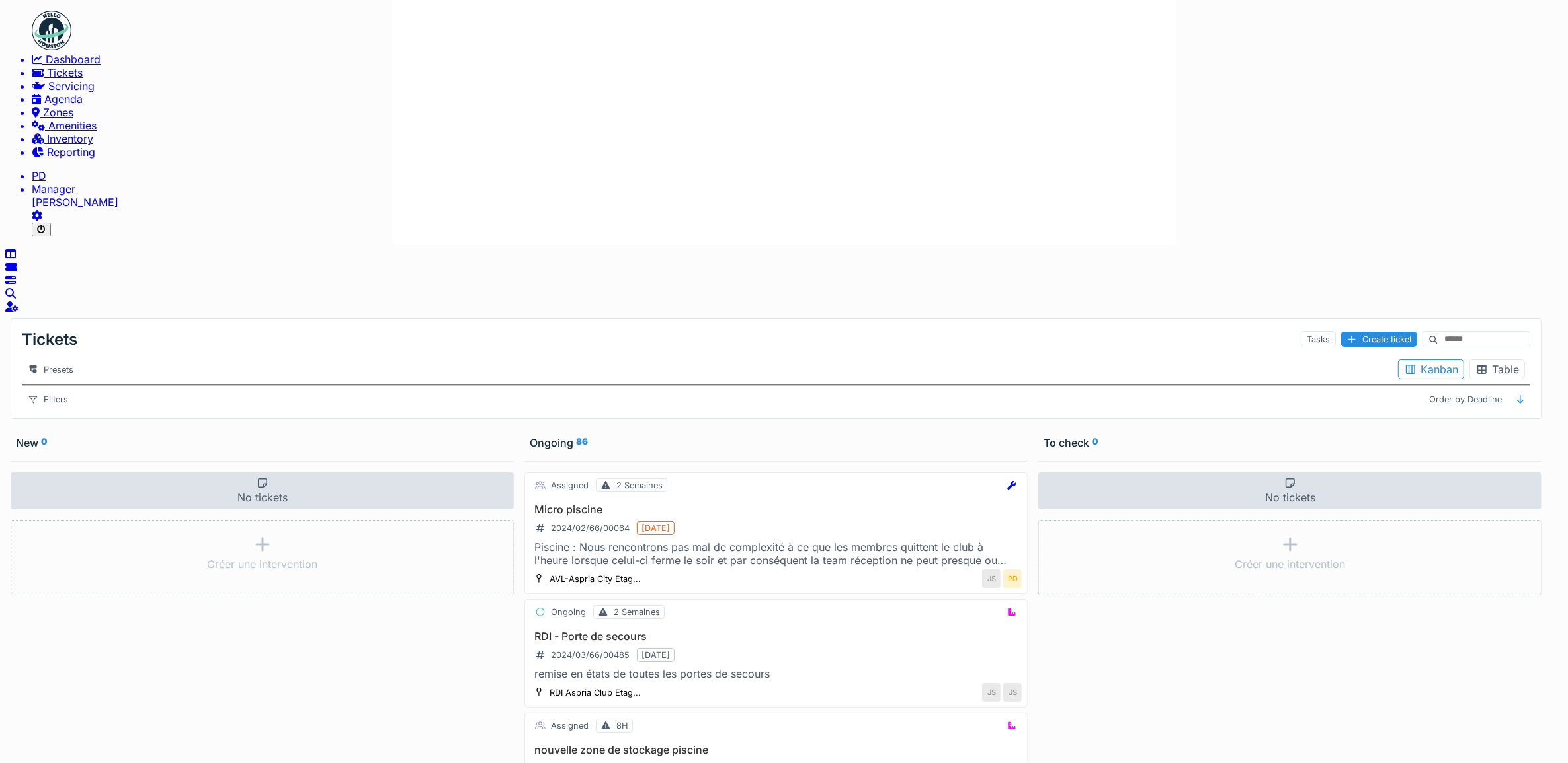
click at [53, 66] on link "Dashboard" at bounding box center [797, 59] width 1530 height 13
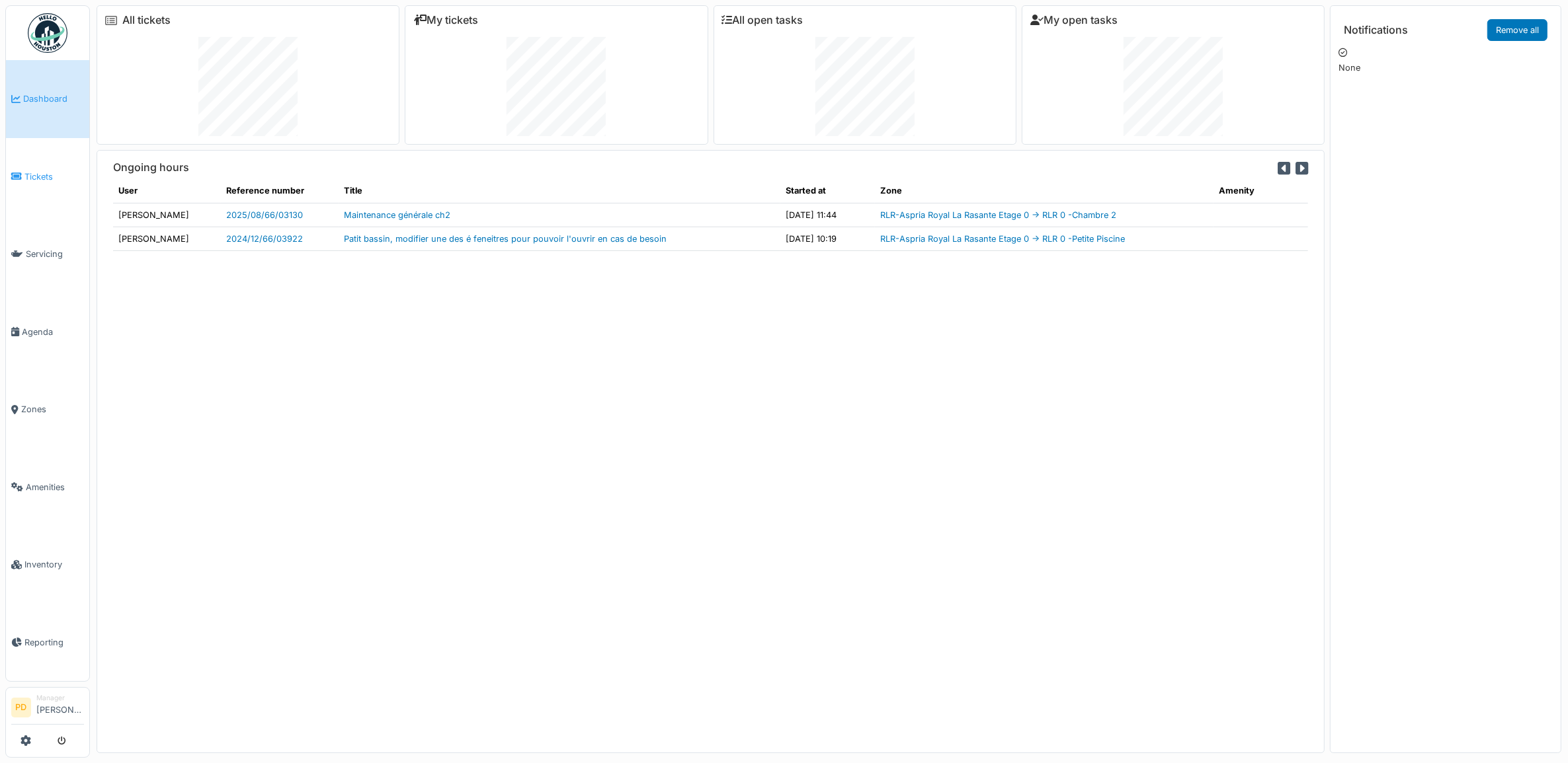
click at [41, 171] on span "Tickets" at bounding box center [54, 176] width 59 height 12
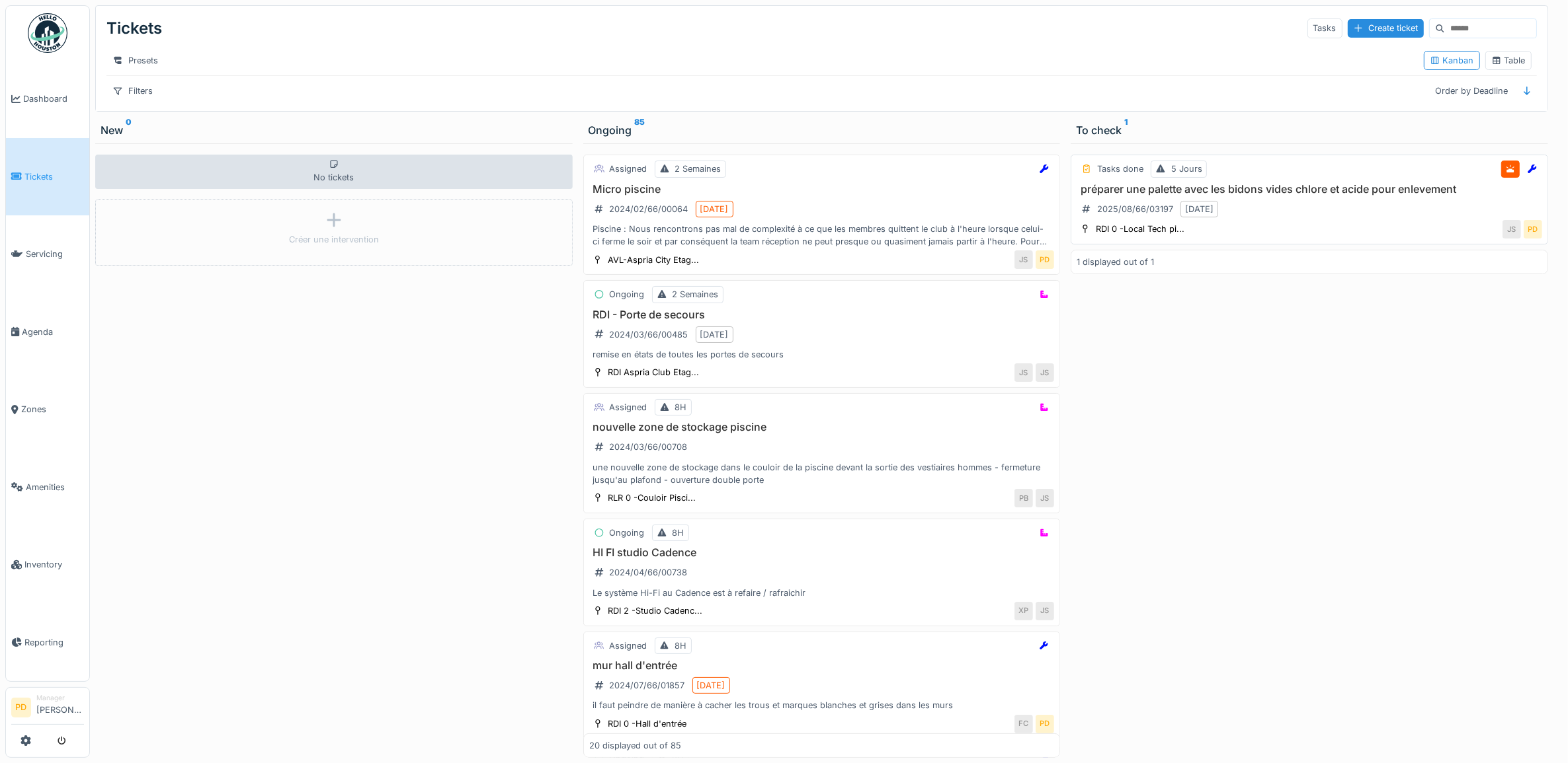
click at [1341, 213] on div "préparer une palette avec les bidons vides chlore et acide pour enlevement 2025…" at bounding box center [1310, 201] width 466 height 37
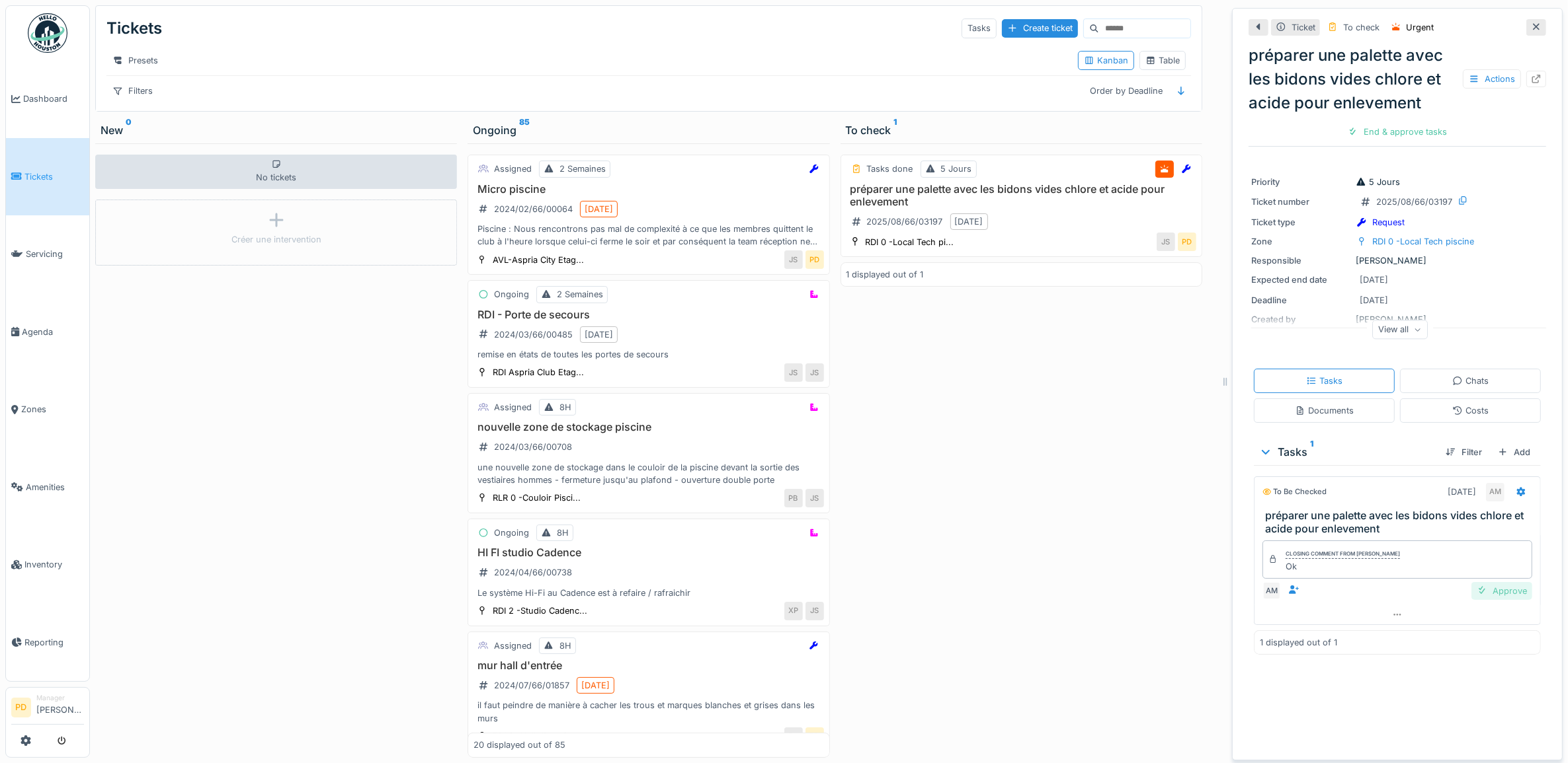
click at [1485, 589] on div "Approve" at bounding box center [1501, 591] width 61 height 18
click at [1406, 135] on div "Close ticket" at bounding box center [1396, 131] width 72 height 18
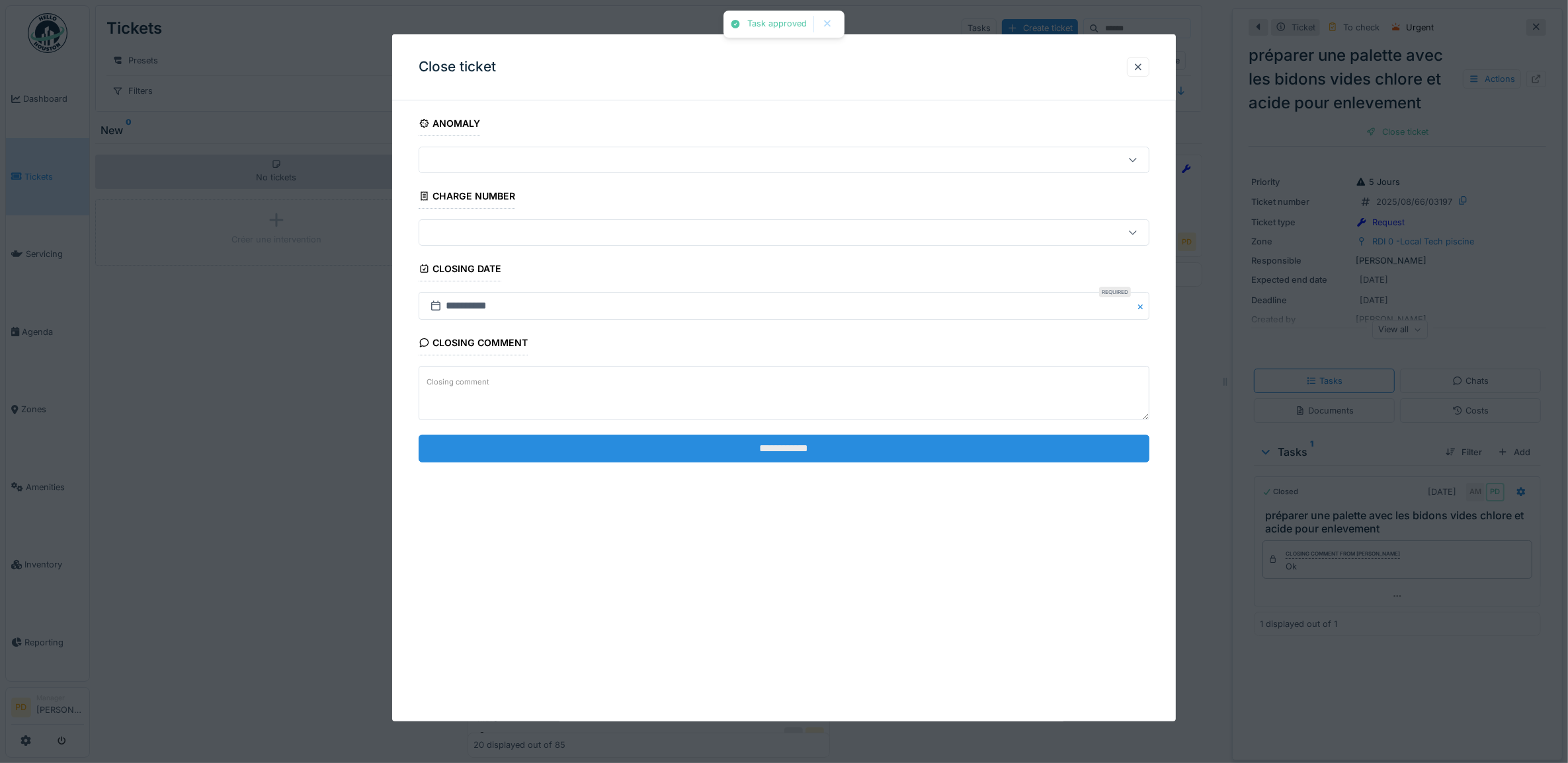
click at [1042, 436] on input "**********" at bounding box center [784, 449] width 731 height 28
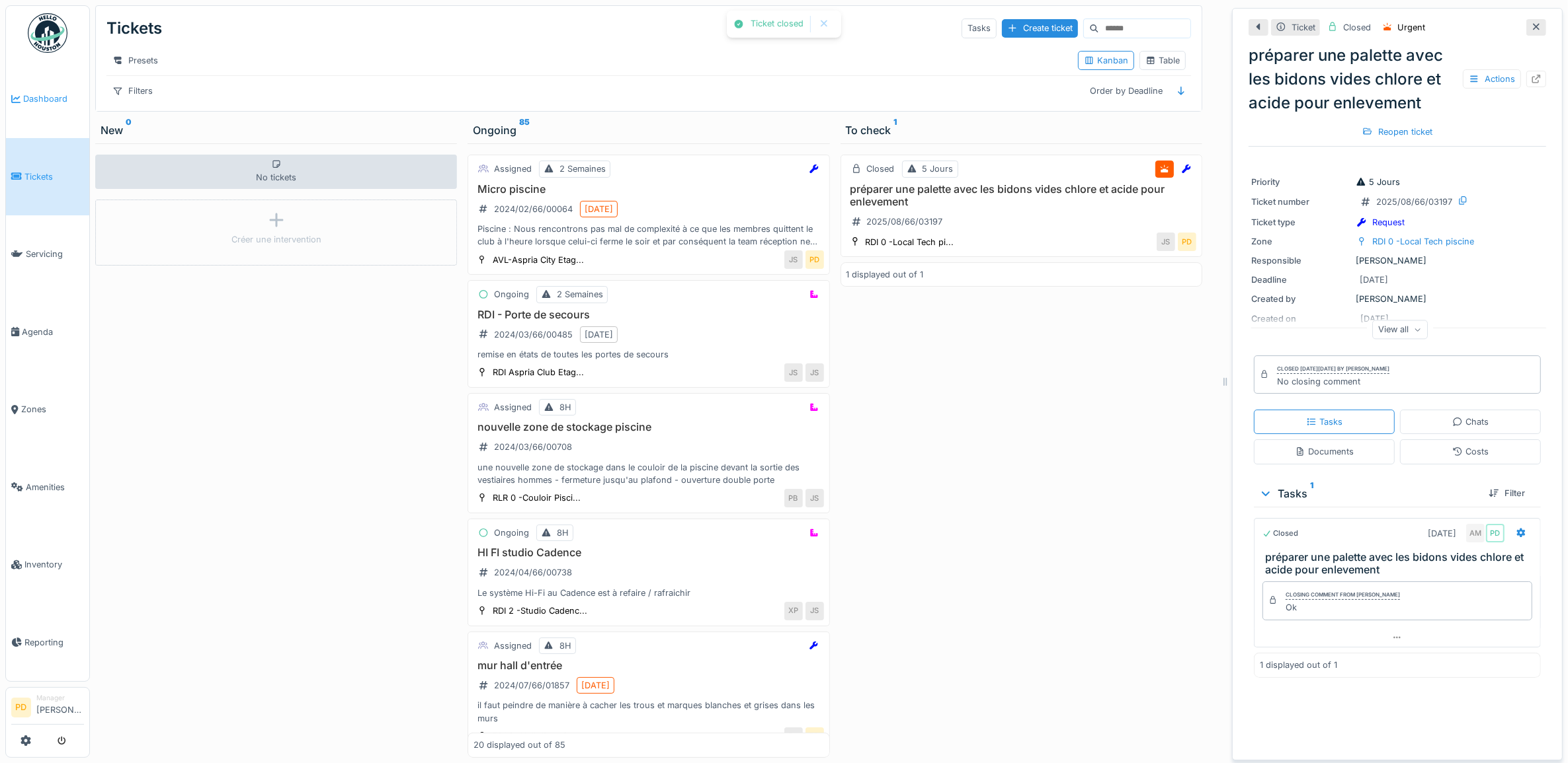
click at [57, 99] on span "Dashboard" at bounding box center [54, 99] width 61 height 12
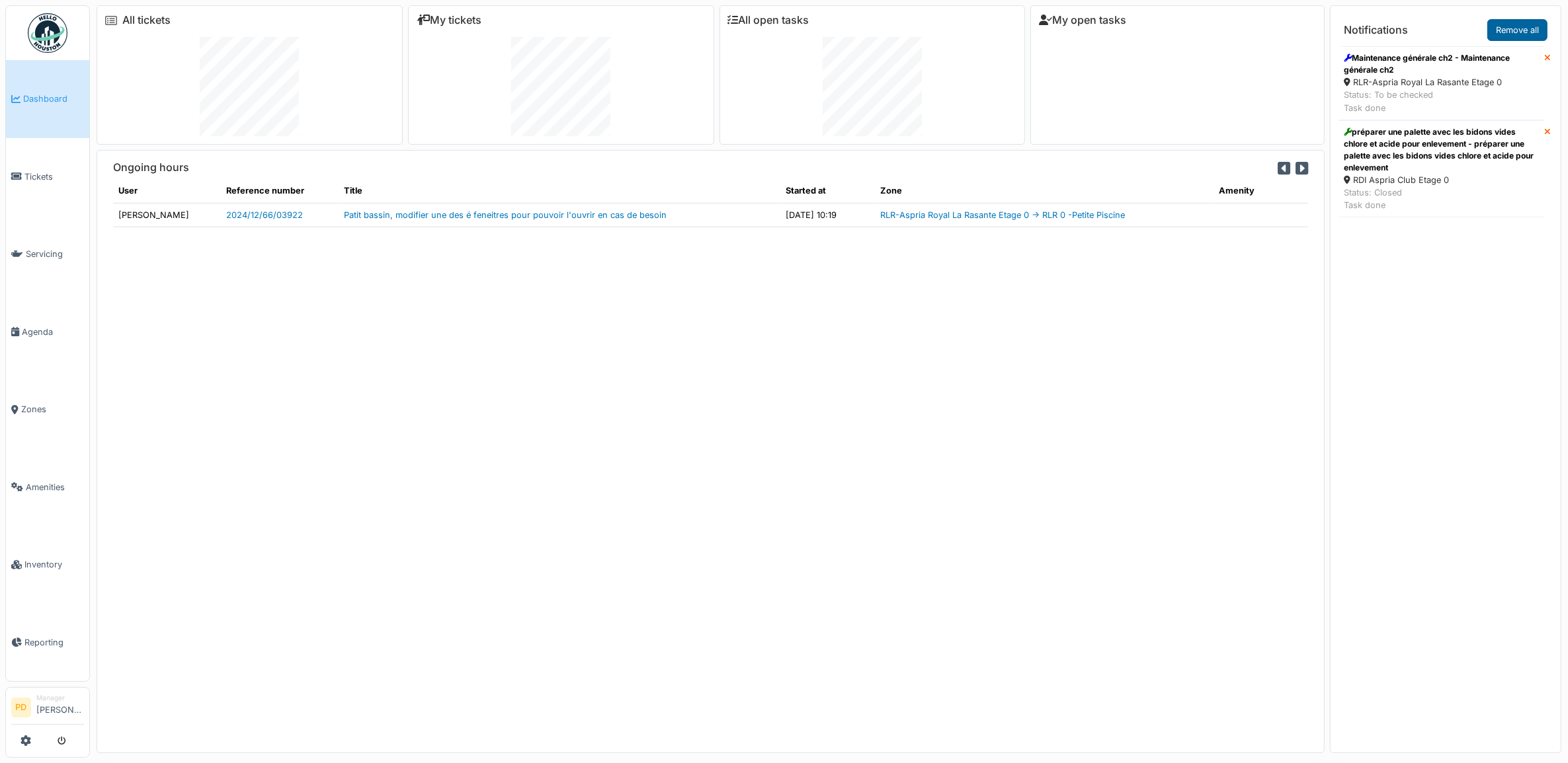
click at [1538, 31] on link "Remove all" at bounding box center [1517, 29] width 60 height 22
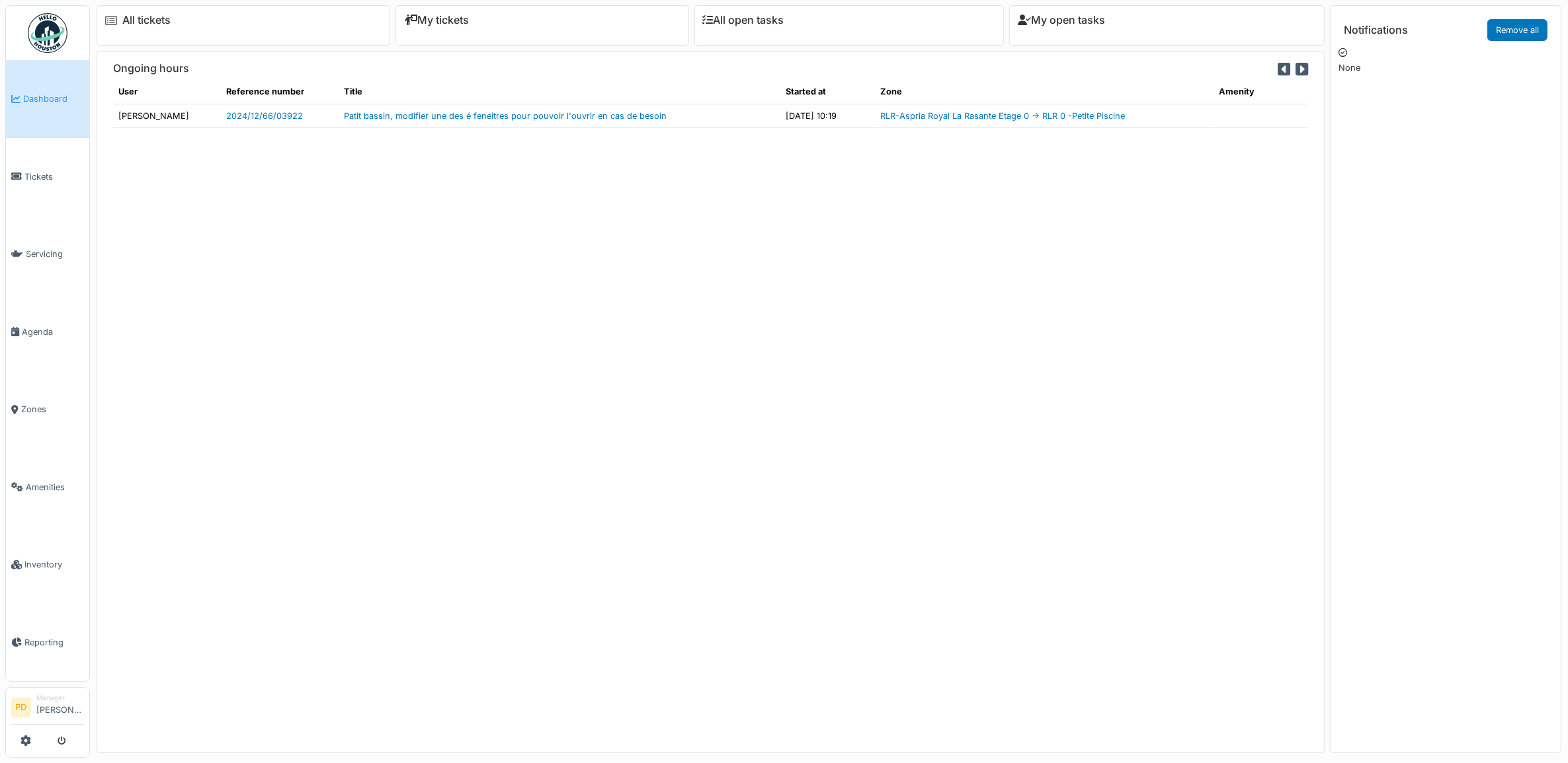
click at [61, 101] on span "Dashboard" at bounding box center [54, 99] width 61 height 12
